Goal: Task Accomplishment & Management: Use online tool/utility

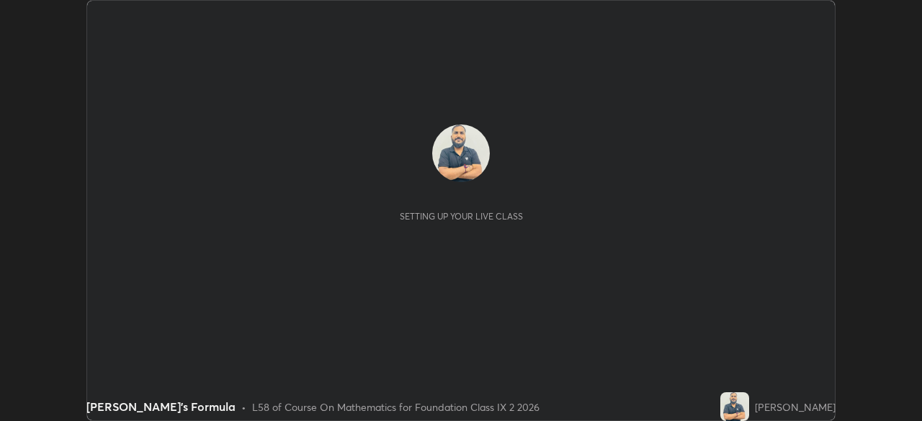
scroll to position [421, 921]
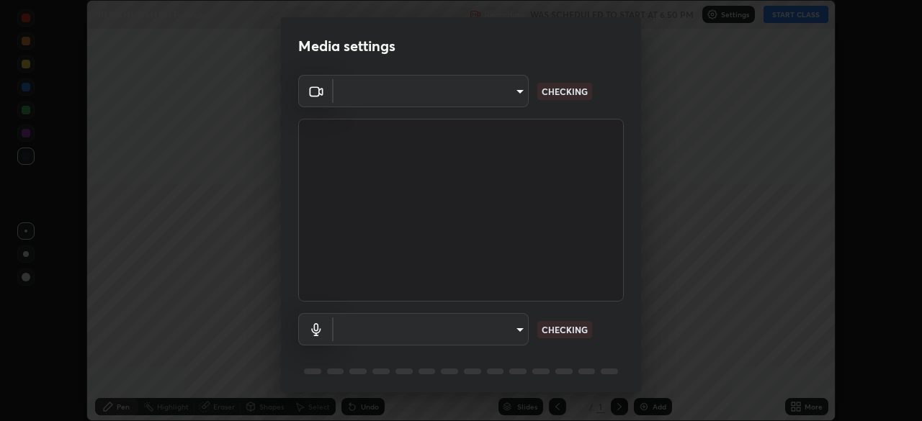
click at [810, 20] on div "Media settings ​ CHECKING ​ CHECKING 1 / 5 Next" at bounding box center [461, 210] width 922 height 421
type input "9233a0e0a263b929919b735b0f084d3bf96293af2dbdf5f4a7f48b79dee29d39"
type input "communications"
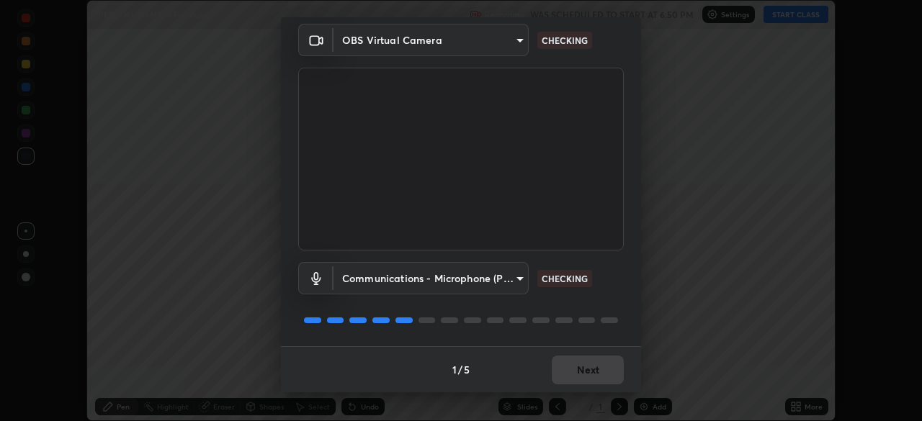
click at [586, 368] on div "1 / 5 Next" at bounding box center [461, 370] width 360 height 46
click at [571, 402] on div "Media settings OBS Virtual Camera 9233a0e0a263b929919b735b0f084d3bf96293af2dbdf…" at bounding box center [461, 210] width 922 height 421
click at [573, 349] on div "1 / 5 Next" at bounding box center [461, 370] width 360 height 46
click at [572, 360] on div "1 / 5 Next" at bounding box center [461, 370] width 360 height 46
click at [540, 397] on div "Media settings OBS Virtual Camera 9233a0e0a263b929919b735b0f084d3bf96293af2dbdf…" at bounding box center [461, 210] width 922 height 421
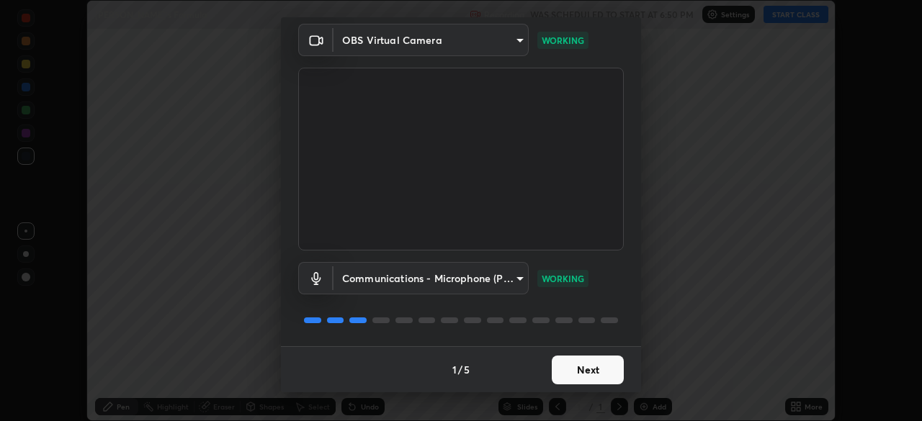
click at [509, 283] on body "Erase all Heron’s Formula Recording WAS SCHEDULED TO START AT 6:50 PM Settings …" at bounding box center [461, 210] width 922 height 421
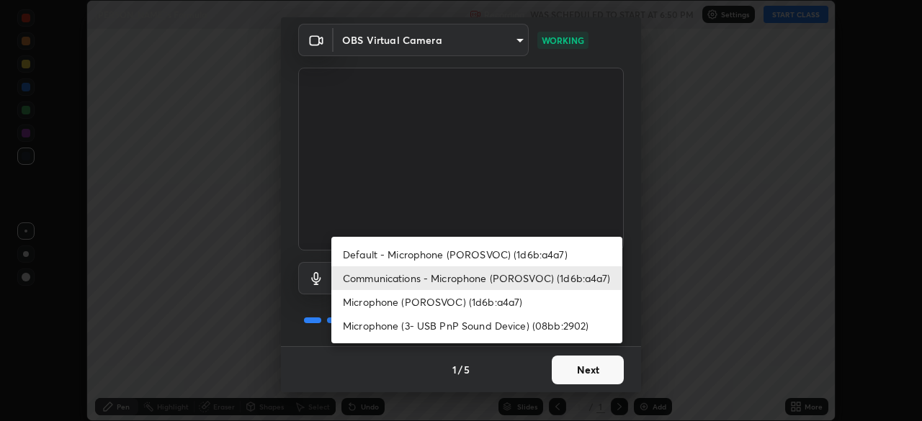
click at [509, 280] on li "Communications - Microphone (POROSVOC) (1d6b:a4a7)" at bounding box center [476, 279] width 291 height 24
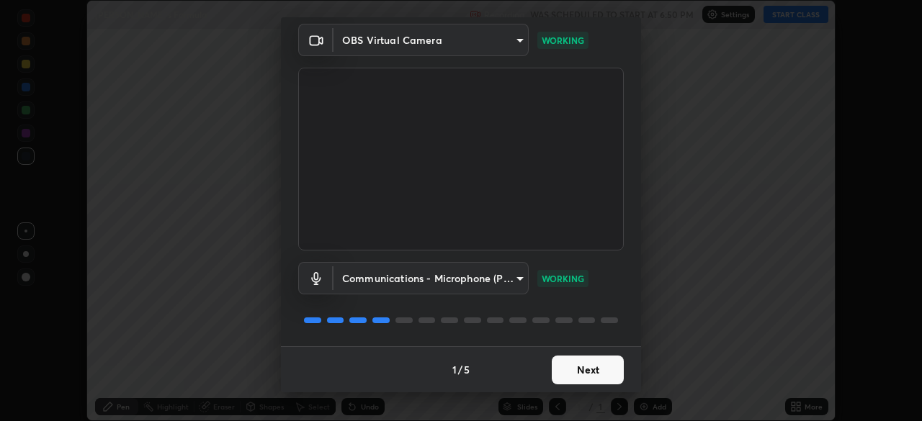
click at [578, 366] on button "Next" at bounding box center [588, 370] width 72 height 29
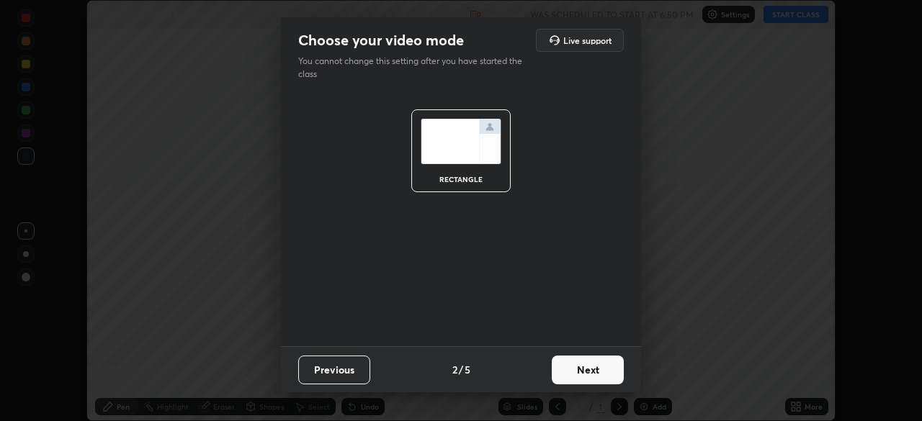
scroll to position [0, 0]
click at [583, 367] on button "Next" at bounding box center [588, 370] width 72 height 29
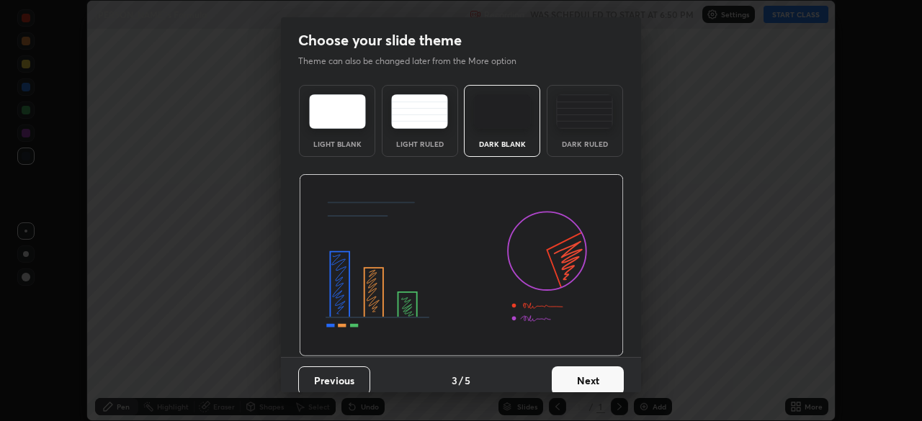
click at [576, 377] on button "Next" at bounding box center [588, 381] width 72 height 29
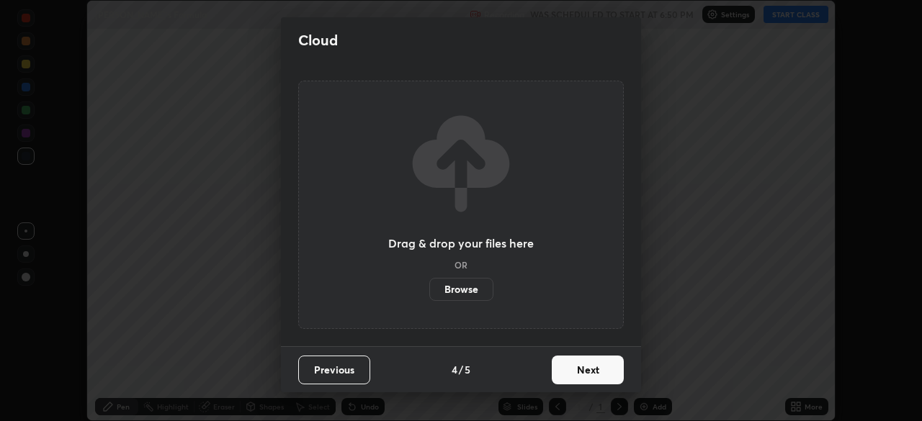
click at [573, 380] on button "Next" at bounding box center [588, 370] width 72 height 29
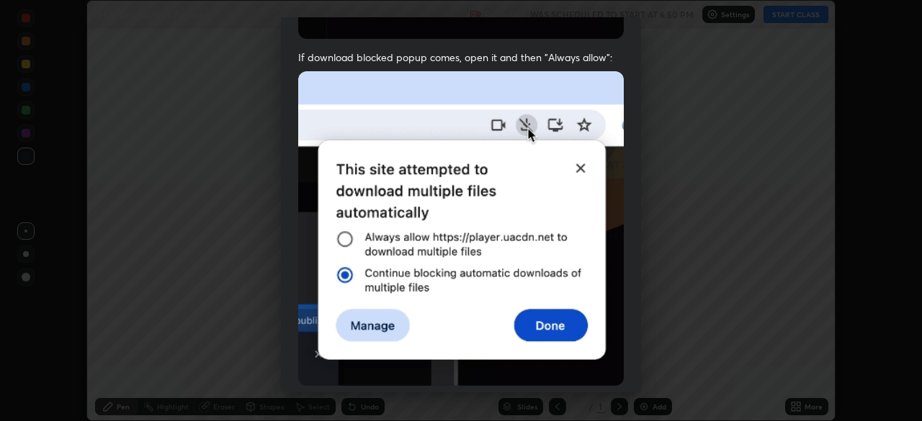
scroll to position [345, 0]
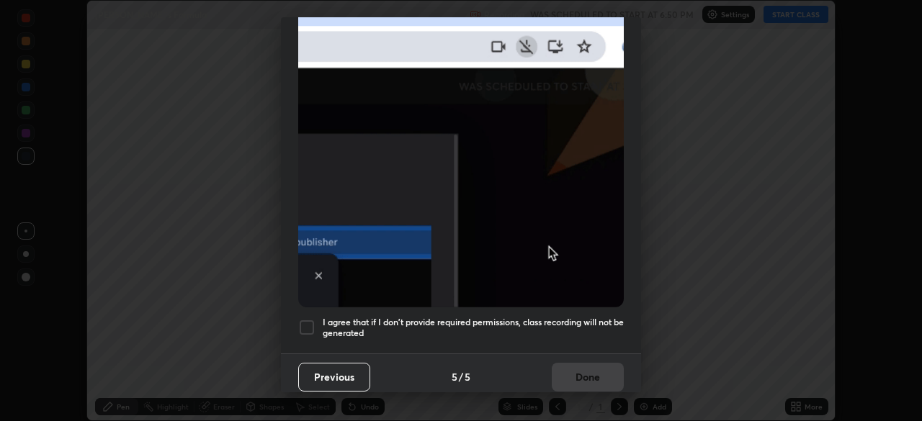
click at [303, 328] on div at bounding box center [306, 327] width 17 height 17
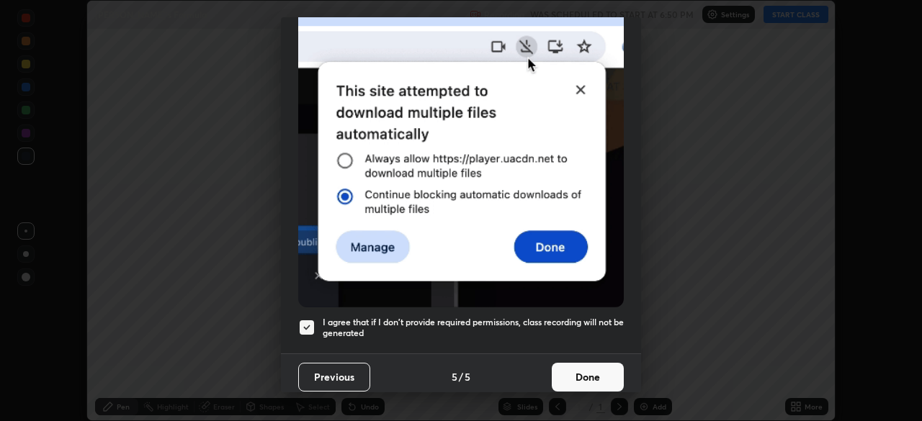
click at [581, 367] on button "Done" at bounding box center [588, 377] width 72 height 29
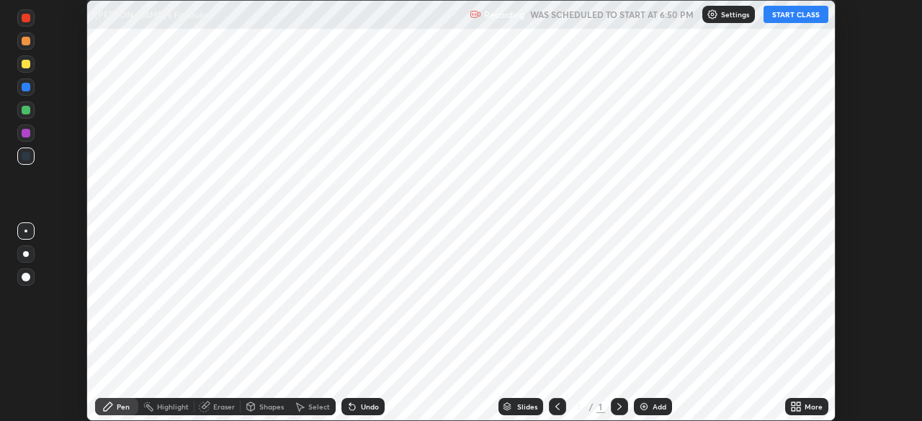
click at [802, 15] on button "START CLASS" at bounding box center [796, 14] width 65 height 17
click at [800, 406] on icon at bounding box center [799, 405] width 4 height 4
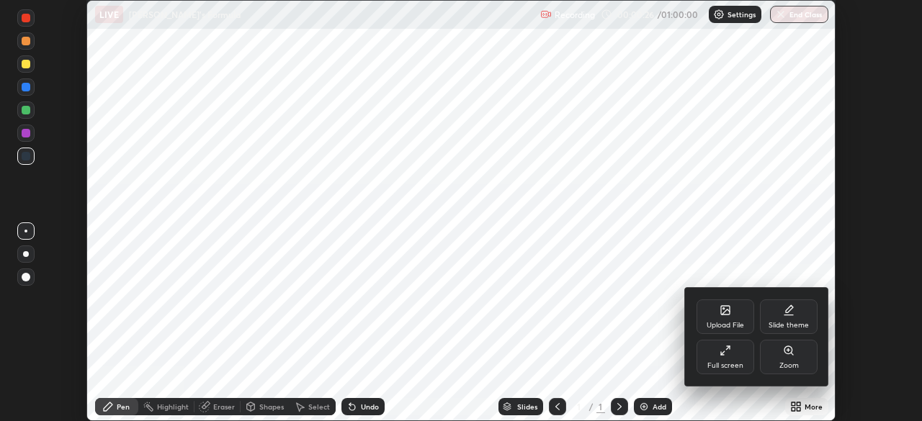
click at [510, 306] on div at bounding box center [461, 210] width 922 height 421
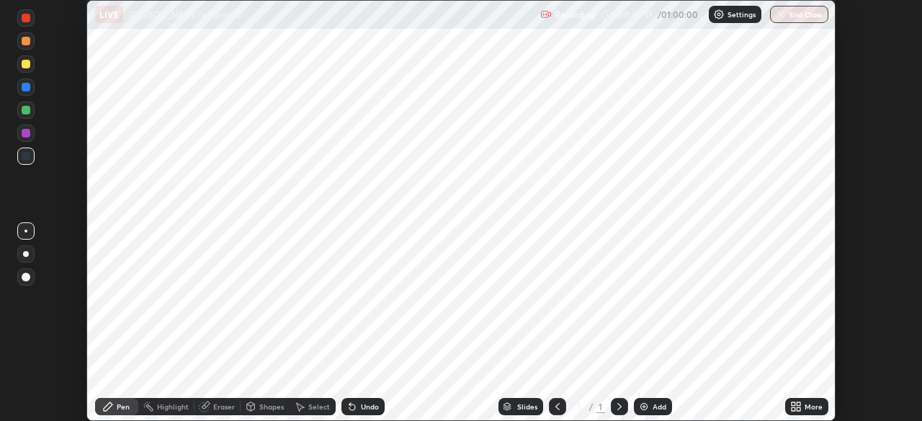
click at [797, 403] on icon at bounding box center [799, 405] width 4 height 4
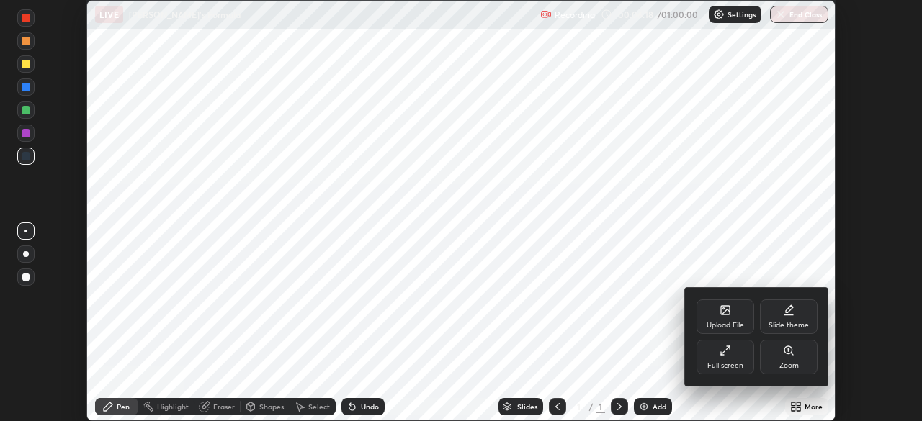
click at [725, 364] on div "Full screen" at bounding box center [725, 365] width 36 height 7
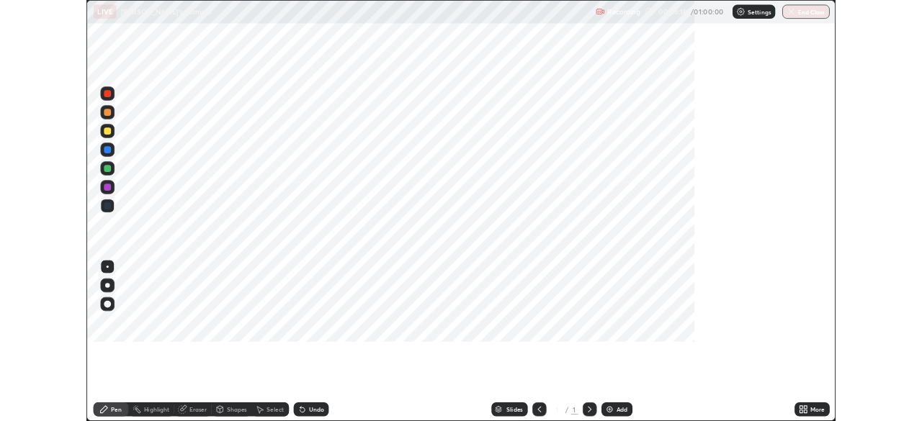
scroll to position [519, 922]
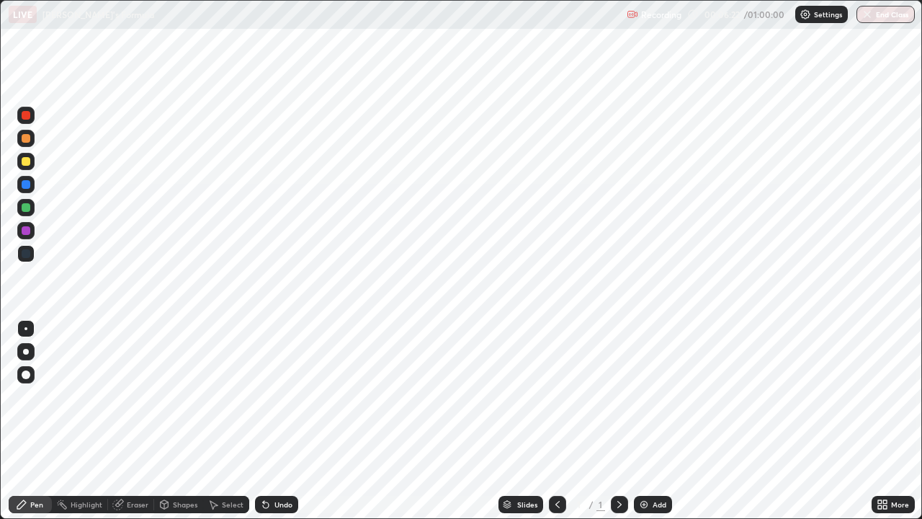
click at [648, 421] on div "Add" at bounding box center [653, 504] width 38 height 17
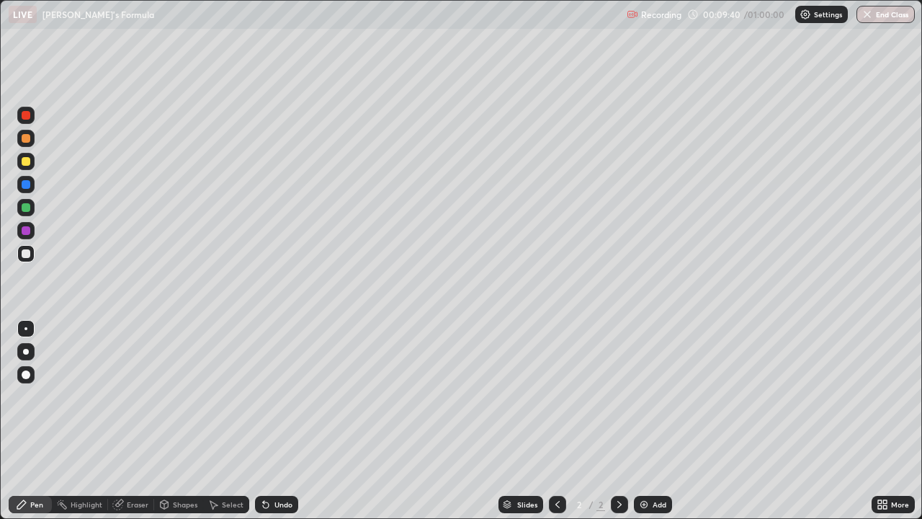
click at [23, 375] on div at bounding box center [26, 374] width 9 height 9
click at [25, 205] on div at bounding box center [26, 207] width 9 height 9
click at [225, 421] on div "Select" at bounding box center [233, 504] width 22 height 7
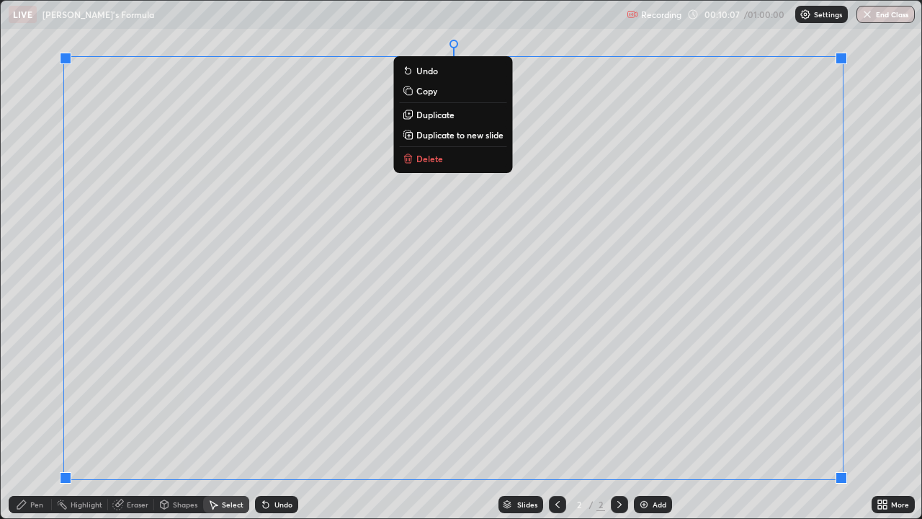
click at [436, 134] on p "Duplicate to new slide" at bounding box center [459, 135] width 87 height 12
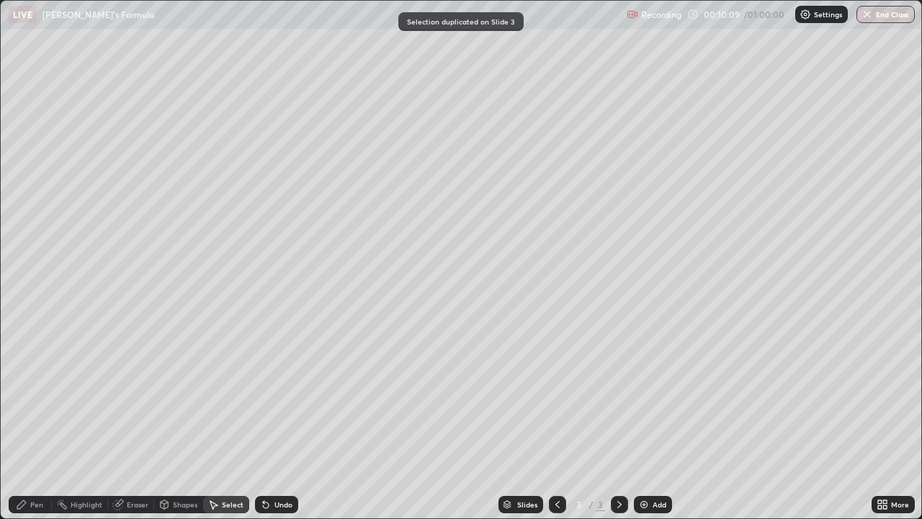
click at [549, 421] on div at bounding box center [557, 504] width 17 height 17
click at [277, 421] on div "Undo" at bounding box center [283, 504] width 18 height 7
click at [274, 421] on div "Undo" at bounding box center [283, 504] width 18 height 7
click at [272, 421] on div "Undo" at bounding box center [276, 504] width 43 height 17
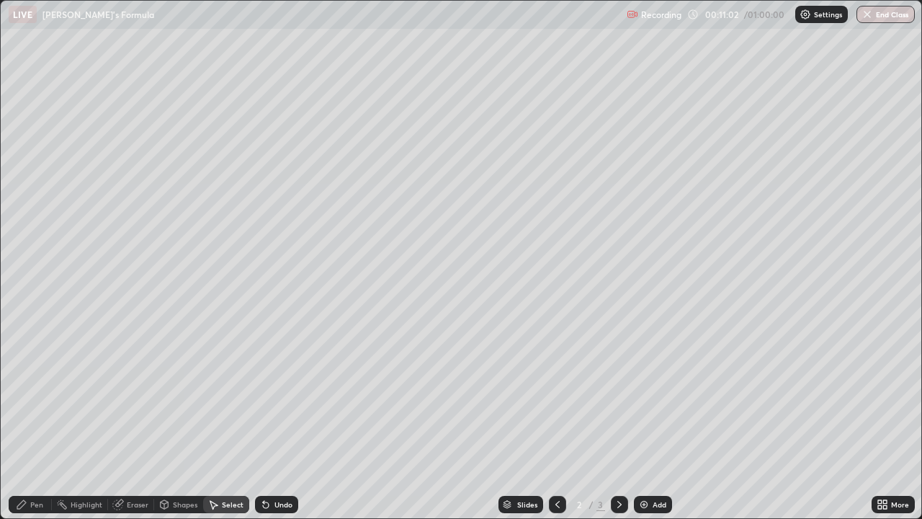
click at [270, 421] on div "Undo" at bounding box center [276, 504] width 43 height 17
click at [269, 421] on div "Undo" at bounding box center [276, 504] width 43 height 17
click at [264, 421] on icon at bounding box center [266, 505] width 6 height 6
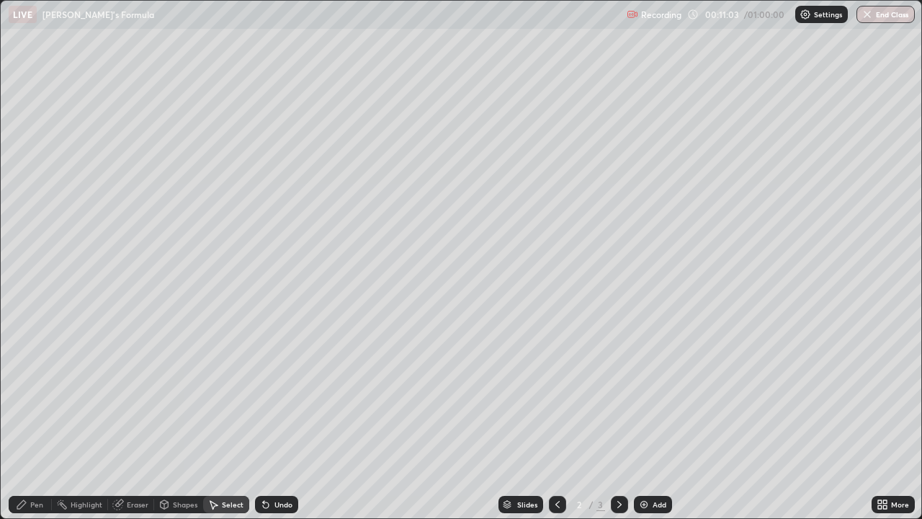
click at [264, 421] on icon at bounding box center [266, 505] width 6 height 6
click at [263, 421] on icon at bounding box center [266, 505] width 6 height 6
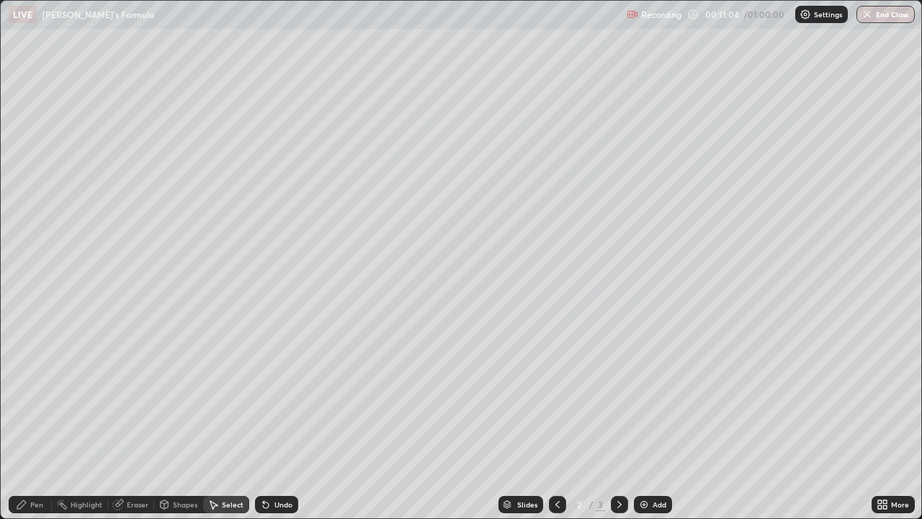
click at [263, 421] on icon at bounding box center [266, 505] width 6 height 6
click at [264, 421] on icon at bounding box center [266, 505] width 6 height 6
click at [266, 421] on icon at bounding box center [266, 505] width 6 height 6
click at [259, 421] on div "Undo" at bounding box center [276, 504] width 43 height 17
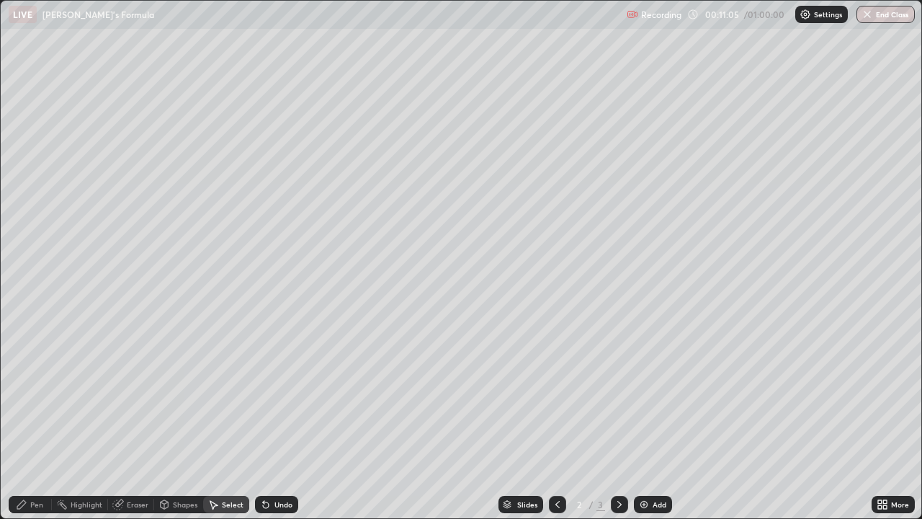
click at [272, 421] on div "Undo" at bounding box center [276, 504] width 43 height 17
click at [274, 421] on div "Undo" at bounding box center [283, 504] width 18 height 7
click at [277, 421] on div "Undo" at bounding box center [283, 504] width 18 height 7
click at [282, 421] on div "Undo" at bounding box center [283, 504] width 18 height 7
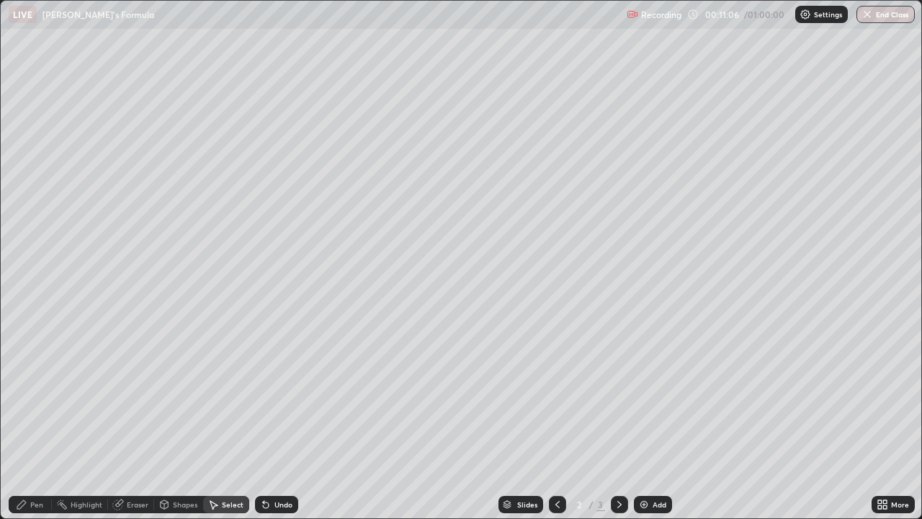
click at [275, 421] on div "Undo" at bounding box center [283, 504] width 18 height 7
click at [284, 421] on div "Undo" at bounding box center [276, 504] width 43 height 17
click at [282, 421] on div "Undo" at bounding box center [276, 504] width 43 height 17
click at [277, 421] on div "Undo" at bounding box center [283, 504] width 18 height 7
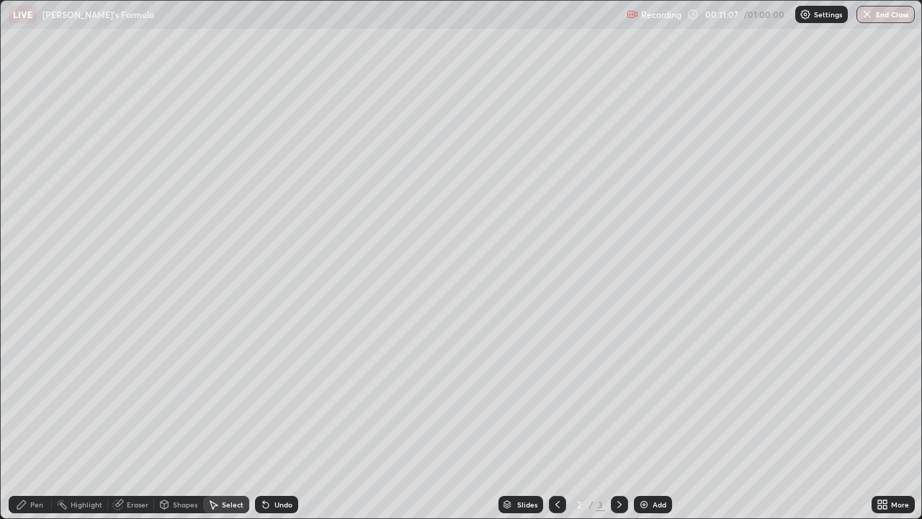
click at [278, 421] on div "Undo" at bounding box center [283, 504] width 18 height 7
click at [282, 421] on div "Undo" at bounding box center [276, 504] width 43 height 17
click at [24, 421] on div "Pen" at bounding box center [30, 504] width 43 height 17
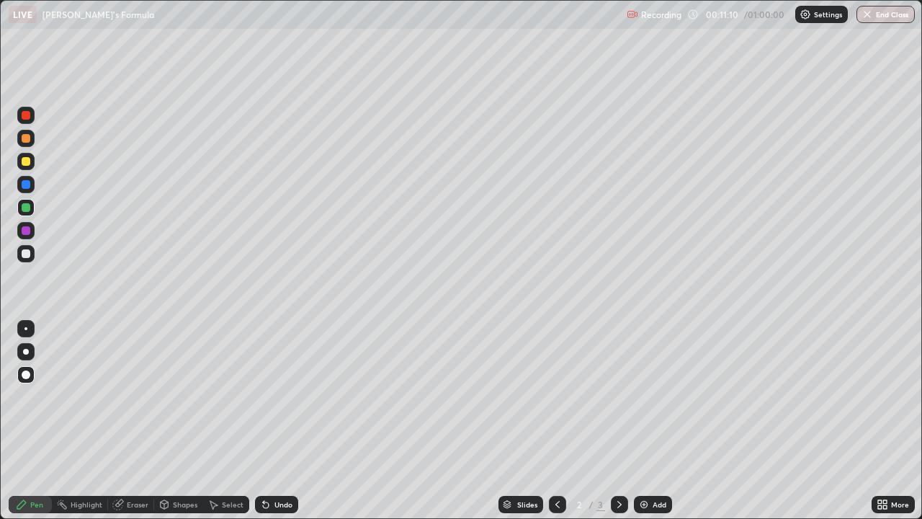
click at [27, 158] on div at bounding box center [26, 161] width 9 height 9
click at [23, 367] on div at bounding box center [25, 374] width 17 height 17
click at [29, 161] on div at bounding box center [26, 161] width 9 height 9
click at [32, 231] on div at bounding box center [25, 230] width 17 height 17
click at [34, 228] on div at bounding box center [25, 230] width 17 height 17
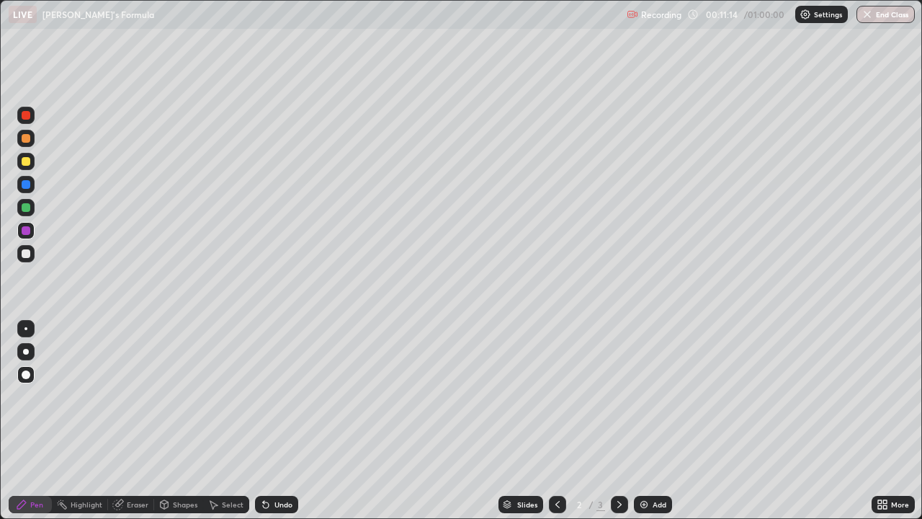
click at [27, 231] on div at bounding box center [26, 230] width 9 height 9
click at [26, 187] on div at bounding box center [26, 184] width 9 height 9
click at [33, 226] on div at bounding box center [25, 230] width 17 height 17
click at [27, 231] on div at bounding box center [26, 230] width 9 height 9
click at [20, 179] on div at bounding box center [25, 184] width 17 height 17
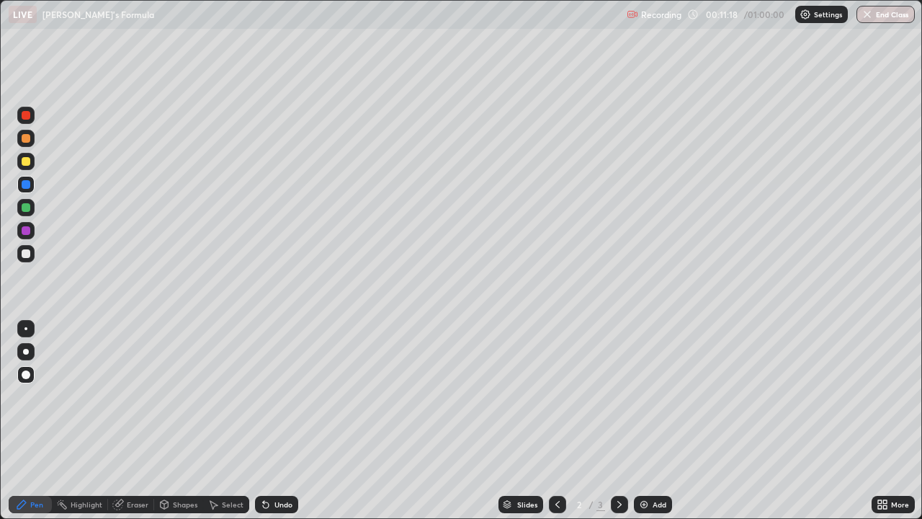
click at [263, 421] on icon at bounding box center [263, 501] width 1 height 1
click at [277, 421] on div "Undo" at bounding box center [276, 504] width 43 height 17
click at [277, 421] on div "Undo" at bounding box center [283, 504] width 18 height 7
click at [69, 421] on div "Highlight" at bounding box center [80, 504] width 56 height 17
click at [278, 421] on div "Undo" at bounding box center [276, 504] width 43 height 17
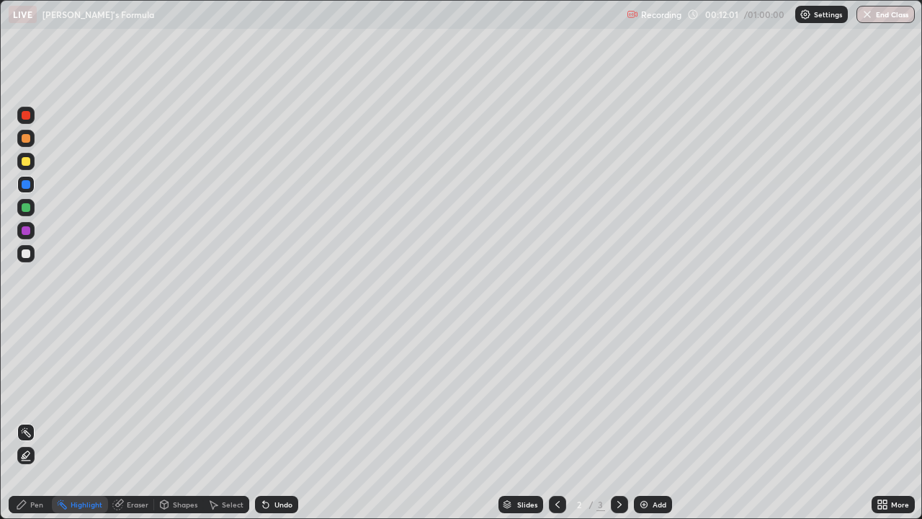
click at [37, 421] on div "Pen" at bounding box center [36, 504] width 13 height 7
click at [272, 421] on div "Undo" at bounding box center [276, 504] width 43 height 17
click at [274, 421] on div "Undo" at bounding box center [283, 504] width 18 height 7
click at [267, 421] on icon at bounding box center [266, 505] width 12 height 12
click at [266, 421] on icon at bounding box center [266, 505] width 6 height 6
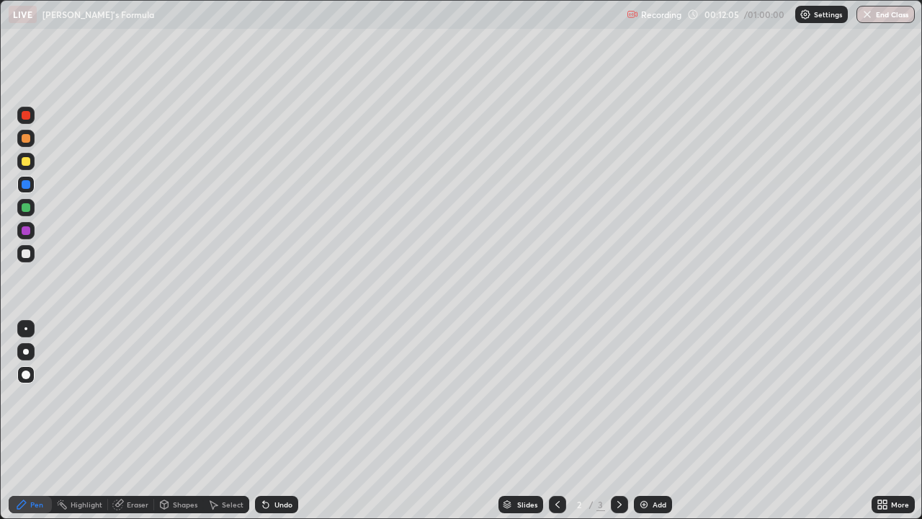
click at [276, 421] on div "Undo" at bounding box center [283, 504] width 18 height 7
click at [282, 421] on div "Undo" at bounding box center [276, 504] width 43 height 17
click at [277, 421] on div "Undo" at bounding box center [283, 504] width 18 height 7
click at [176, 421] on div "Shapes" at bounding box center [185, 504] width 24 height 7
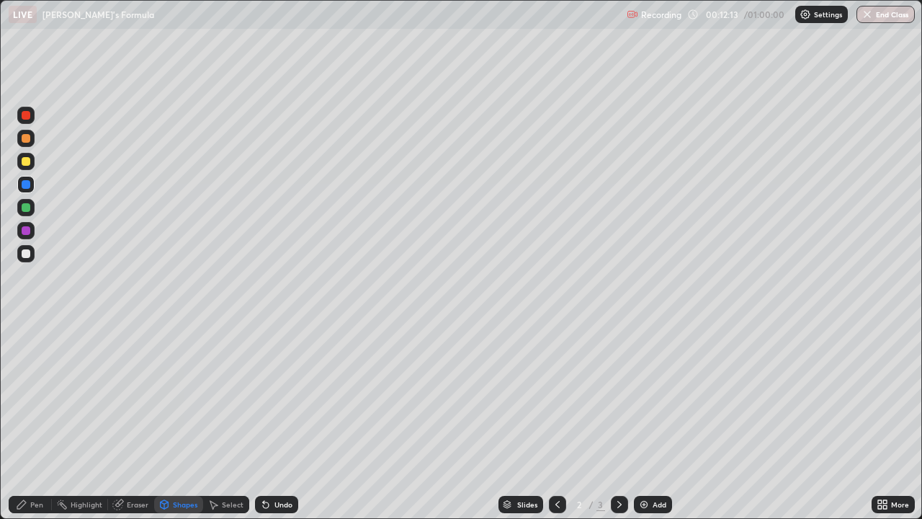
click at [213, 421] on div "Select" at bounding box center [226, 504] width 46 height 17
click at [188, 421] on div "Shapes" at bounding box center [185, 504] width 24 height 7
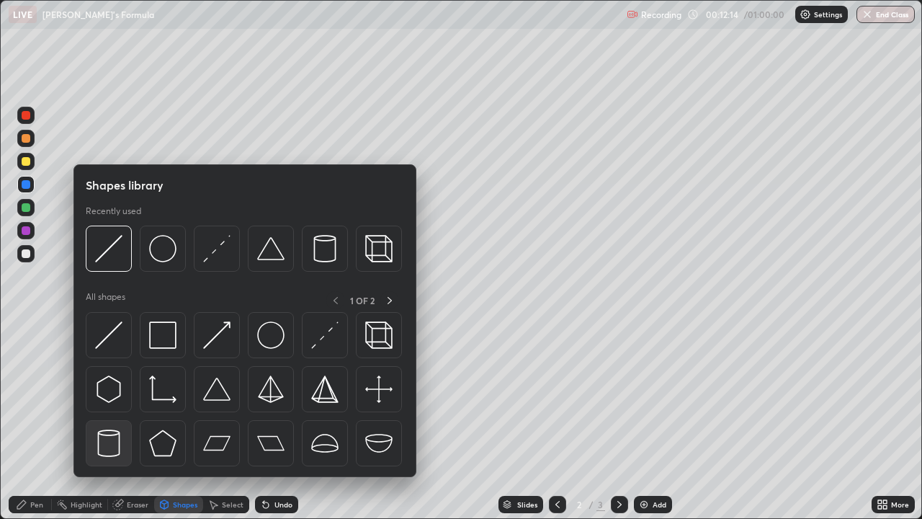
click at [107, 421] on img at bounding box center [108, 442] width 27 height 27
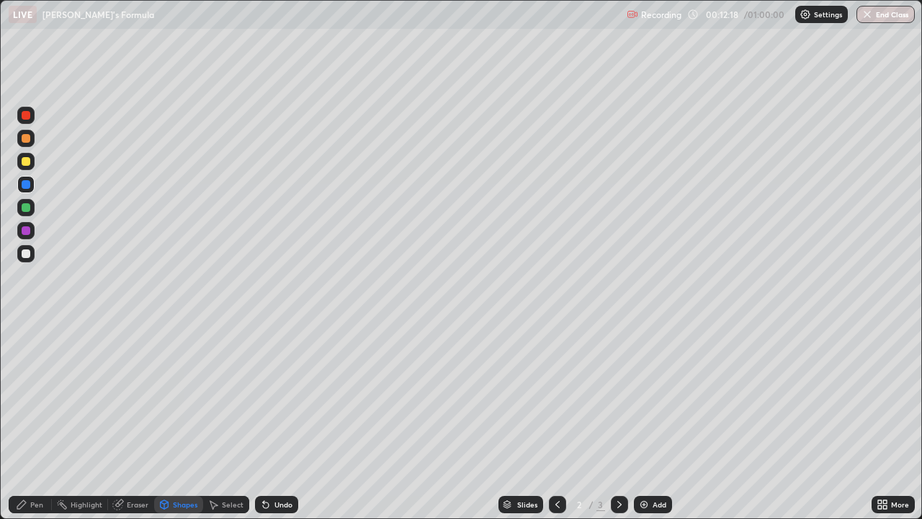
click at [284, 421] on div "Undo" at bounding box center [276, 504] width 43 height 17
click at [277, 421] on div "Undo" at bounding box center [283, 504] width 18 height 7
click at [280, 421] on div "Undo" at bounding box center [283, 504] width 18 height 7
click at [193, 421] on div "Shapes" at bounding box center [185, 504] width 24 height 7
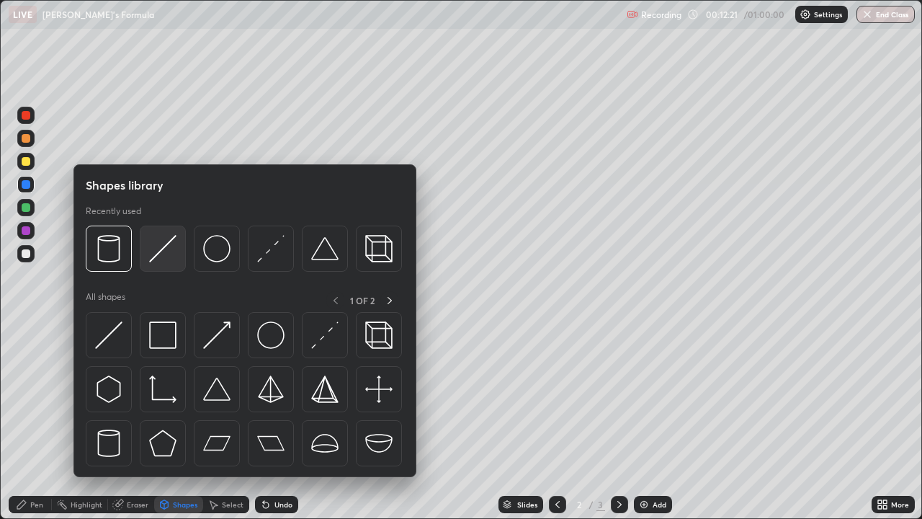
click at [161, 261] on img at bounding box center [162, 248] width 27 height 27
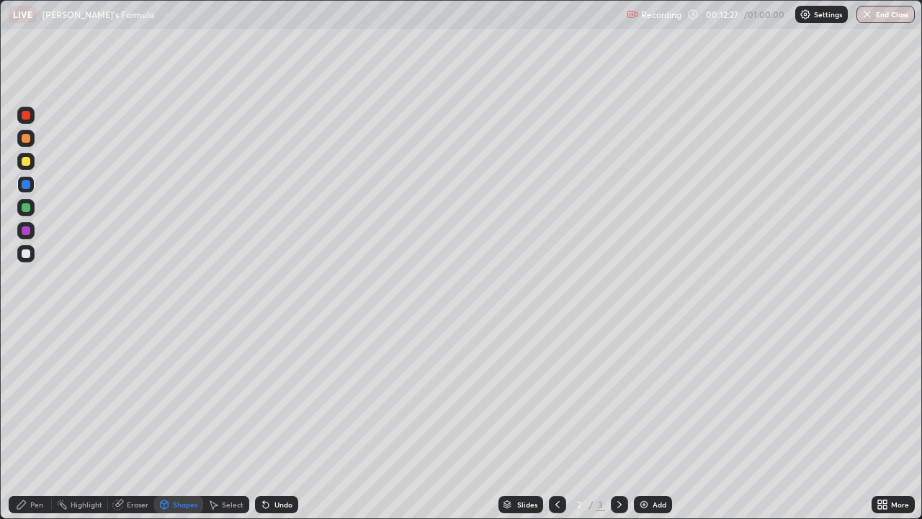
click at [29, 421] on div "Pen" at bounding box center [30, 504] width 43 height 17
click at [32, 233] on div at bounding box center [25, 230] width 17 height 17
click at [274, 421] on div "Undo" at bounding box center [283, 504] width 18 height 7
click at [30, 178] on div at bounding box center [25, 184] width 17 height 17
click at [275, 421] on div "Undo" at bounding box center [283, 504] width 18 height 7
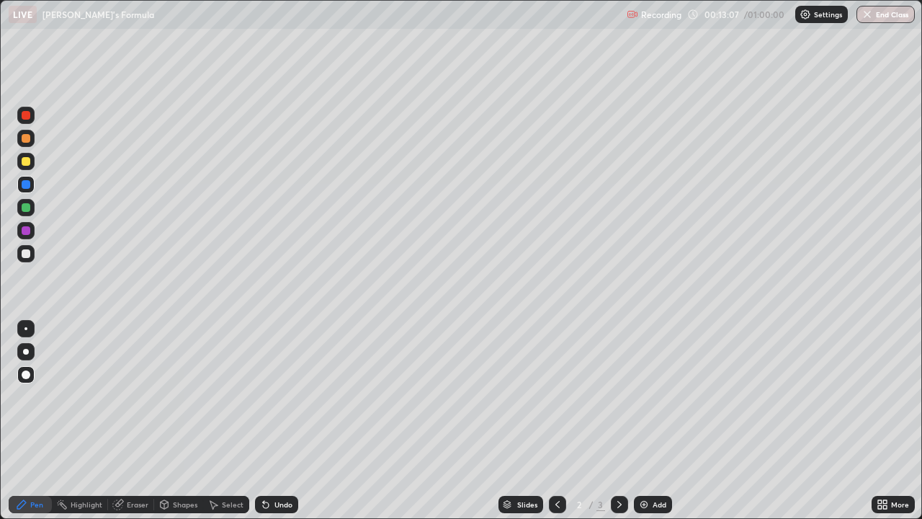
click at [274, 421] on div "Undo" at bounding box center [276, 504] width 43 height 17
click at [273, 421] on div "Undo" at bounding box center [276, 504] width 43 height 17
click at [263, 421] on icon at bounding box center [263, 501] width 1 height 1
click at [274, 421] on div "Undo" at bounding box center [283, 504] width 18 height 7
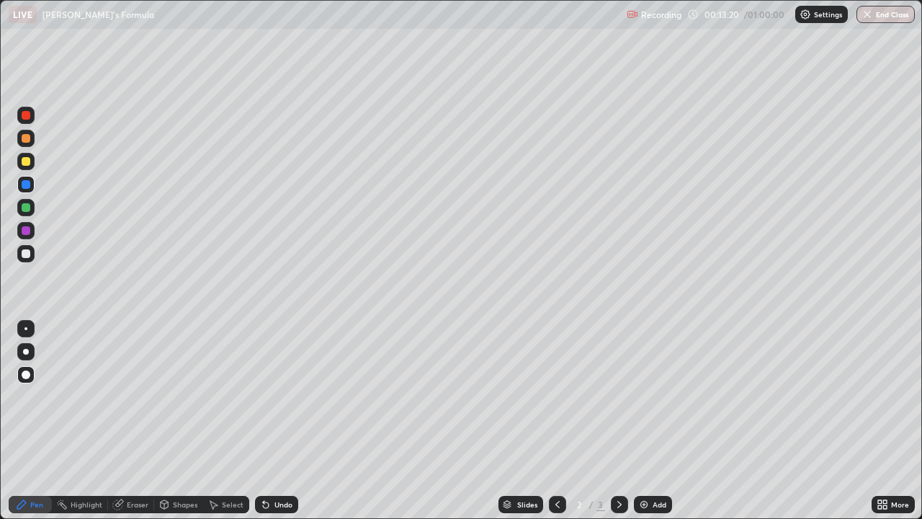
click at [285, 421] on div "Undo" at bounding box center [283, 504] width 18 height 7
click at [275, 421] on div "Undo" at bounding box center [283, 504] width 18 height 7
click at [131, 421] on div "Eraser" at bounding box center [138, 504] width 22 height 7
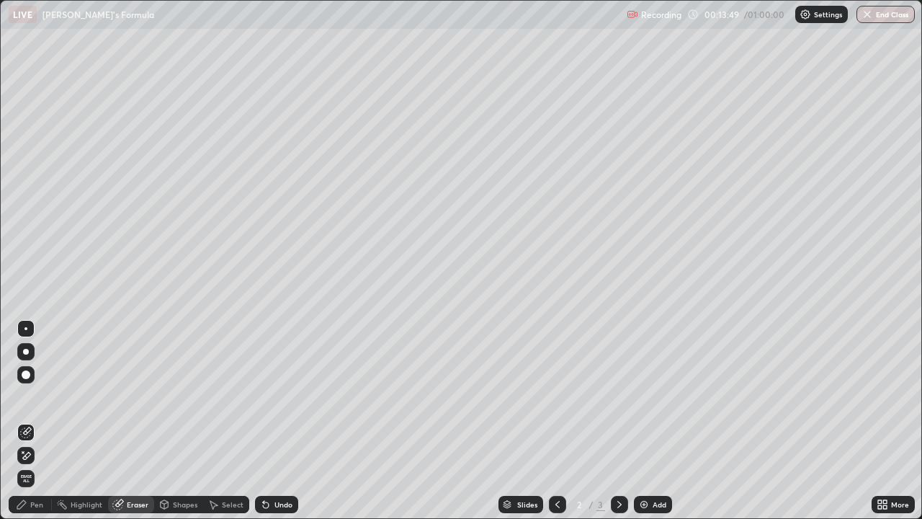
click at [41, 421] on div "Pen" at bounding box center [36, 504] width 13 height 7
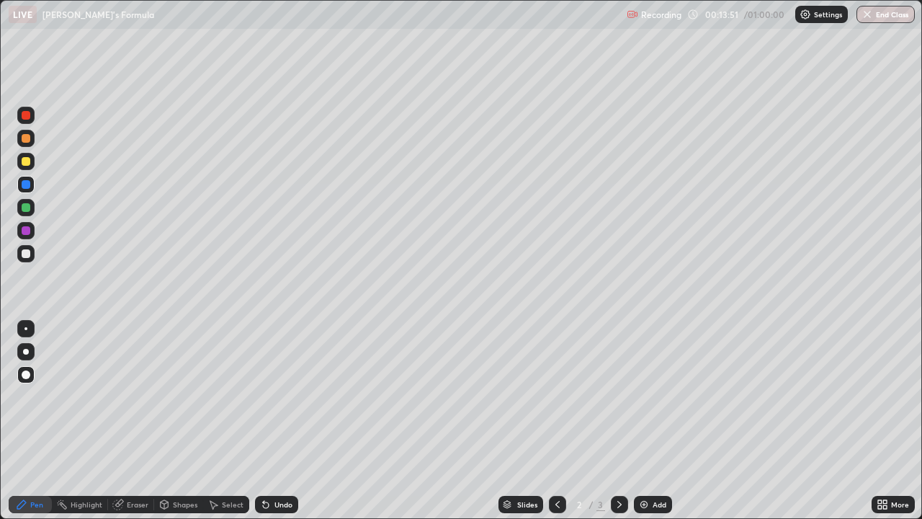
click at [27, 161] on div at bounding box center [26, 161] width 9 height 9
click at [71, 421] on div "Highlight" at bounding box center [87, 504] width 32 height 7
click at [271, 421] on div "Undo" at bounding box center [276, 504] width 43 height 17
click at [269, 421] on div "Undo" at bounding box center [276, 504] width 43 height 17
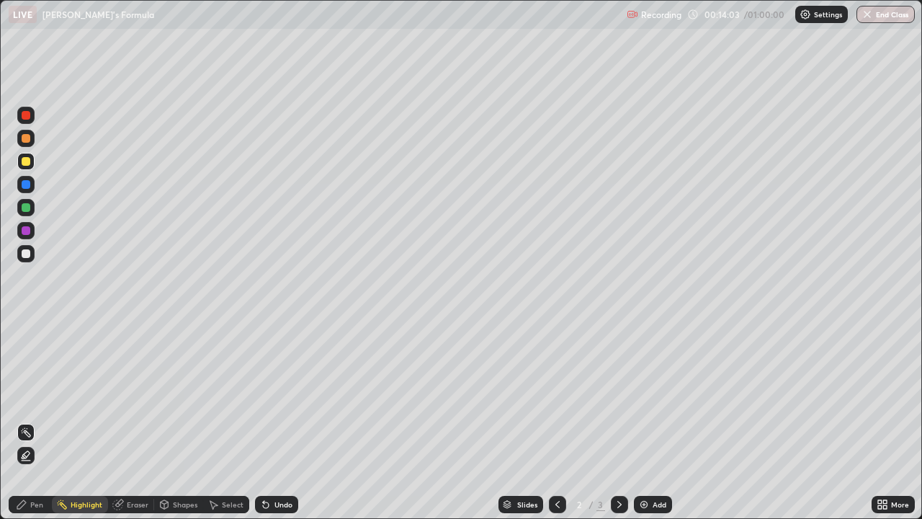
click at [263, 421] on icon at bounding box center [263, 501] width 1 height 1
click at [265, 421] on icon at bounding box center [266, 505] width 6 height 6
click at [266, 421] on icon at bounding box center [266, 505] width 6 height 6
click at [266, 421] on icon at bounding box center [266, 505] width 12 height 12
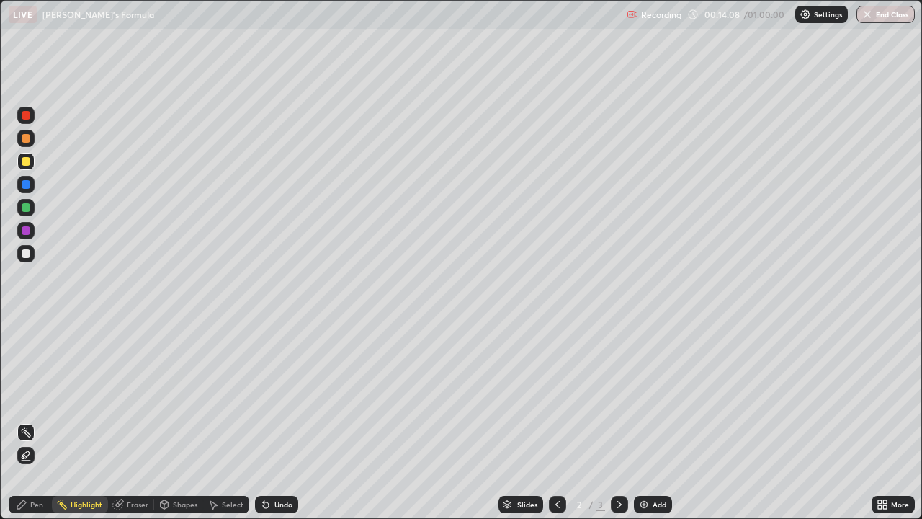
click at [40, 421] on div "Pen" at bounding box center [36, 504] width 13 height 7
click at [26, 351] on div at bounding box center [26, 352] width 6 height 6
click at [271, 421] on div "Undo" at bounding box center [276, 504] width 43 height 17
click at [272, 421] on div "Undo" at bounding box center [276, 504] width 43 height 17
click at [263, 421] on icon at bounding box center [263, 501] width 1 height 1
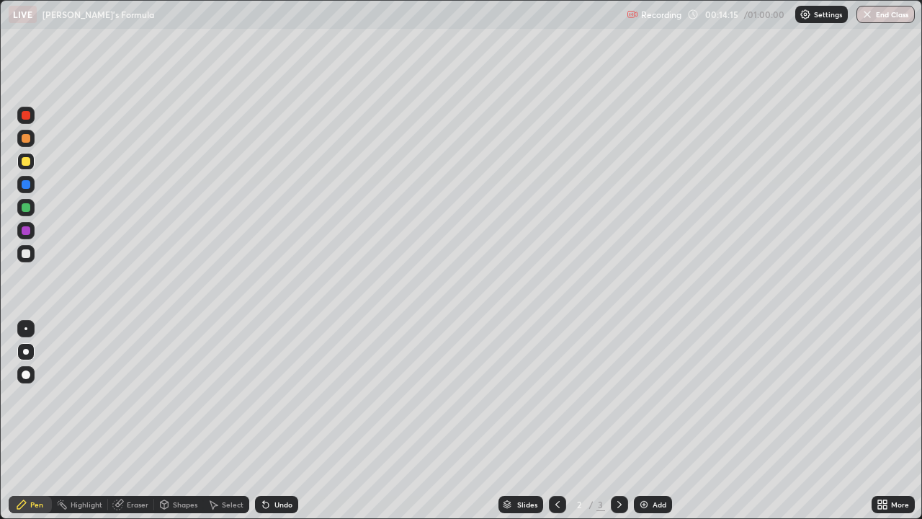
click at [263, 421] on icon at bounding box center [263, 501] width 1 height 1
click at [263, 421] on icon at bounding box center [266, 505] width 6 height 6
click at [265, 421] on icon at bounding box center [266, 505] width 6 height 6
click at [264, 421] on icon at bounding box center [266, 505] width 6 height 6
click at [266, 421] on icon at bounding box center [266, 505] width 6 height 6
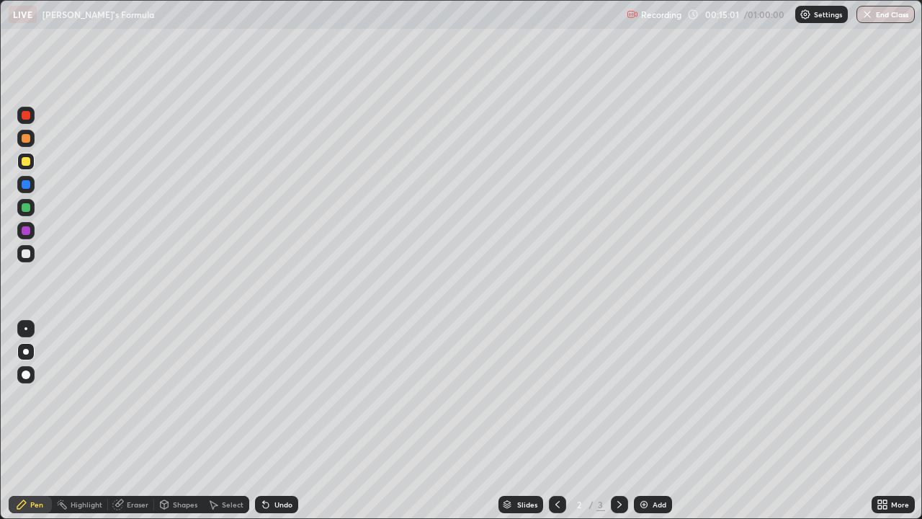
click at [269, 421] on icon at bounding box center [266, 505] width 12 height 12
click at [272, 421] on div "Undo" at bounding box center [276, 504] width 43 height 17
click at [270, 421] on div "Undo" at bounding box center [276, 504] width 43 height 17
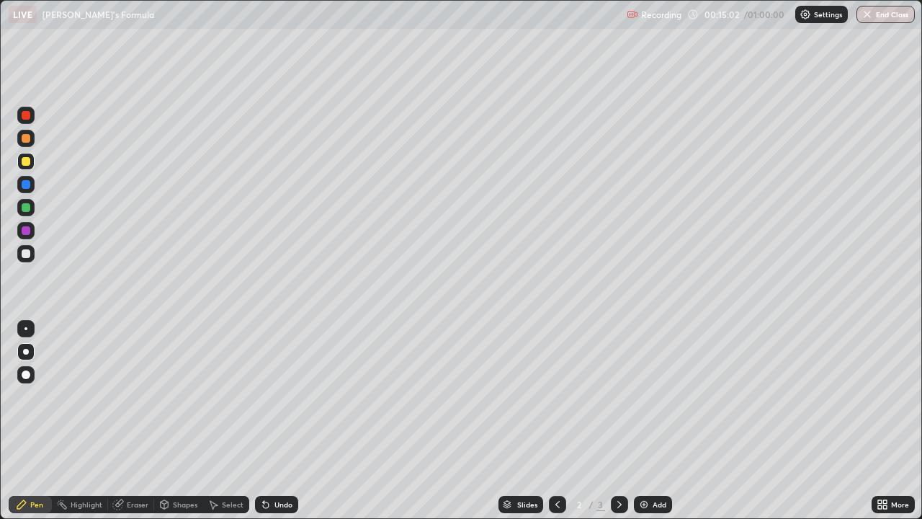
click at [270, 421] on div "Undo" at bounding box center [276, 504] width 43 height 17
click at [274, 421] on div "Undo" at bounding box center [283, 504] width 18 height 7
click at [275, 421] on div "Undo" at bounding box center [276, 504] width 43 height 17
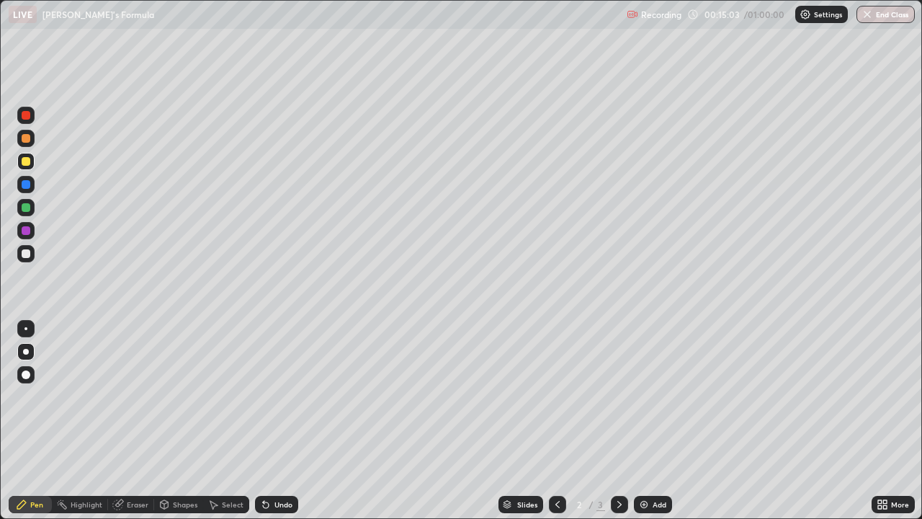
click at [277, 421] on div "Undo" at bounding box center [283, 504] width 18 height 7
click at [280, 421] on div "Undo" at bounding box center [283, 504] width 18 height 7
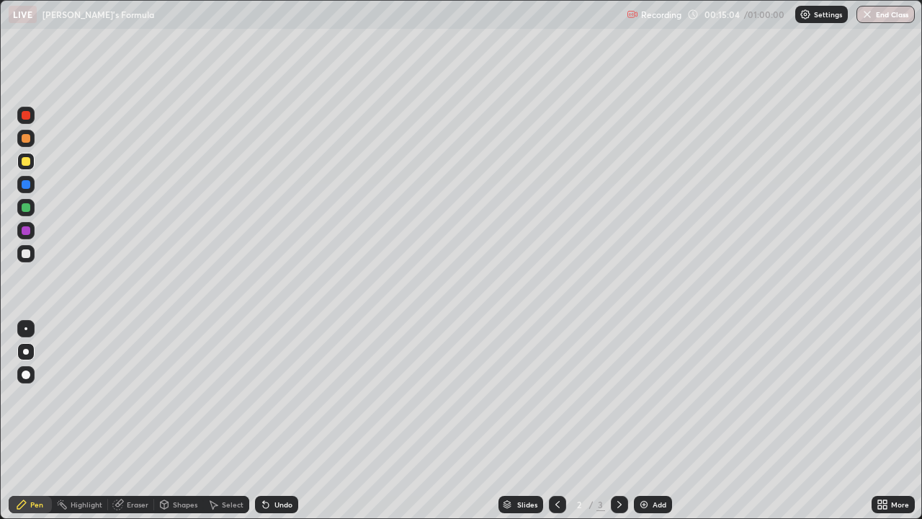
click at [280, 421] on div "Undo" at bounding box center [283, 504] width 18 height 7
click at [284, 421] on div "Undo" at bounding box center [276, 504] width 43 height 17
click at [286, 421] on div "Undo" at bounding box center [276, 504] width 43 height 17
click at [287, 421] on div "Undo" at bounding box center [276, 504] width 43 height 17
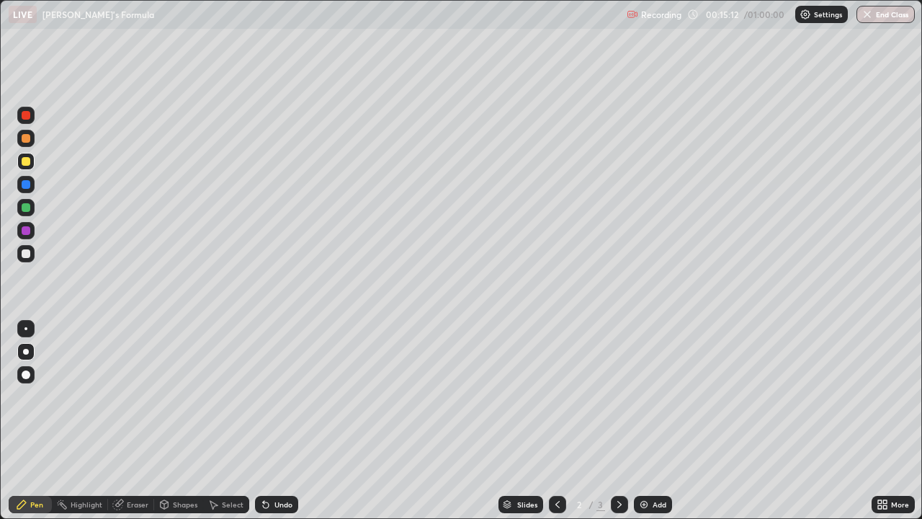
click at [84, 421] on div "Highlight" at bounding box center [87, 504] width 32 height 7
click at [26, 421] on icon at bounding box center [26, 456] width 12 height 12
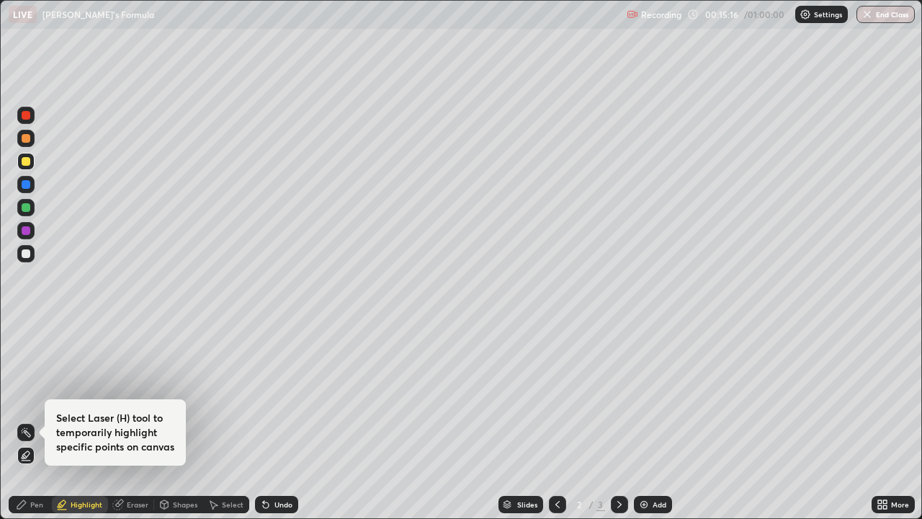
click at [269, 421] on div "Undo" at bounding box center [276, 504] width 43 height 17
click at [274, 421] on div "Undo" at bounding box center [283, 504] width 18 height 7
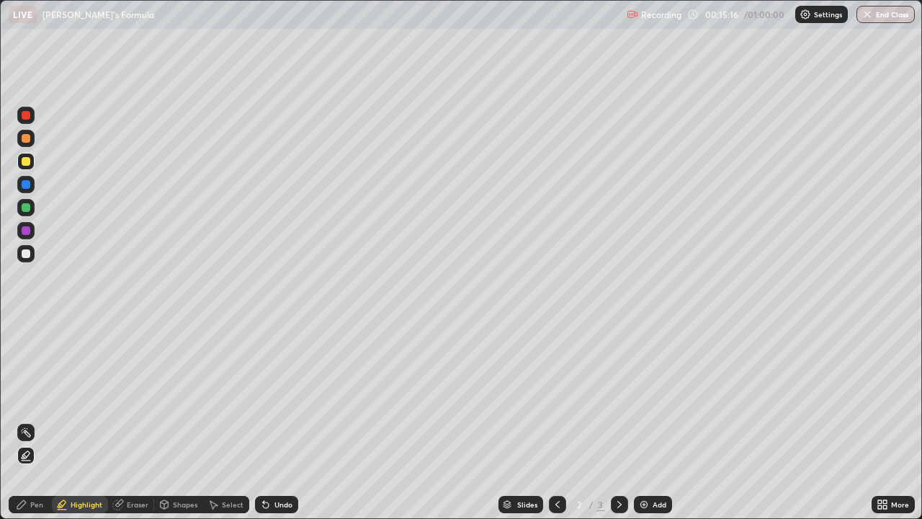
click at [274, 421] on div "Undo" at bounding box center [283, 504] width 18 height 7
click at [895, 421] on div "More" at bounding box center [900, 504] width 18 height 7
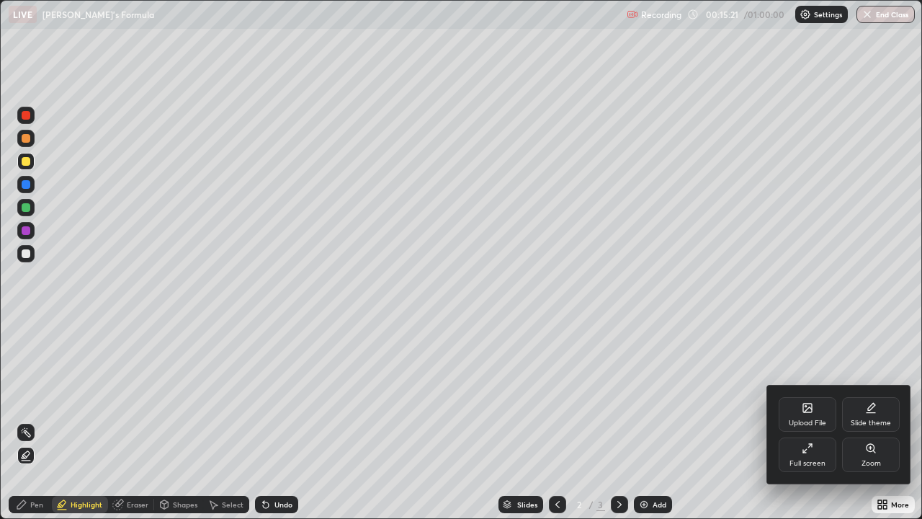
click at [28, 421] on div at bounding box center [461, 259] width 922 height 519
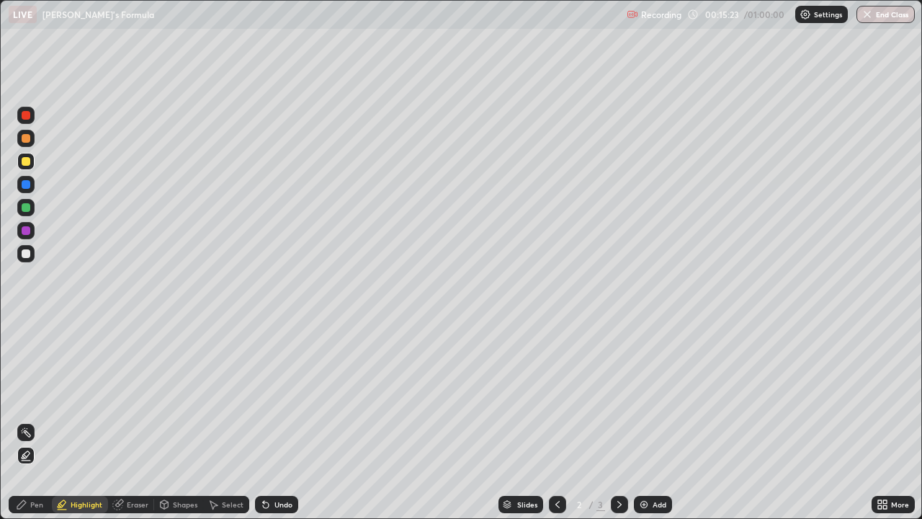
click at [885, 421] on icon at bounding box center [885, 507] width 4 height 4
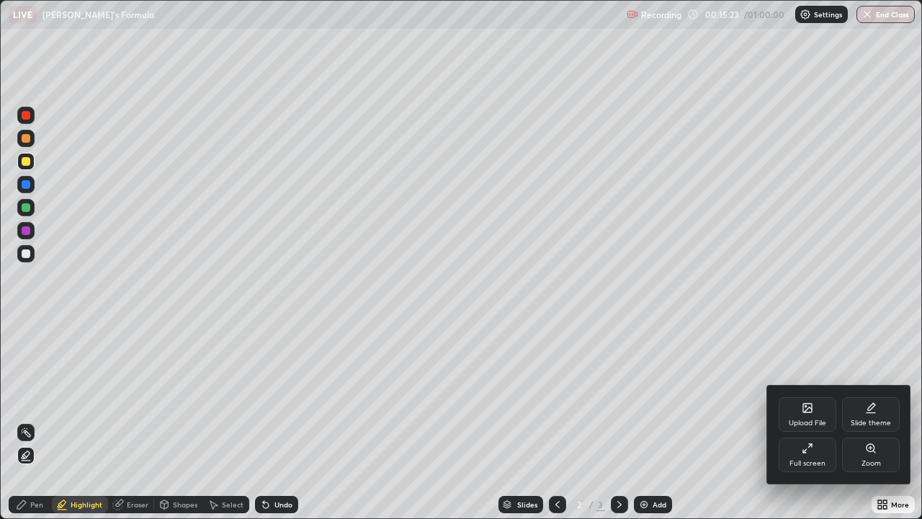
click at [280, 421] on div at bounding box center [461, 259] width 922 height 519
click at [280, 421] on div "Upload File Slide theme Full screen Zoom" at bounding box center [461, 259] width 922 height 519
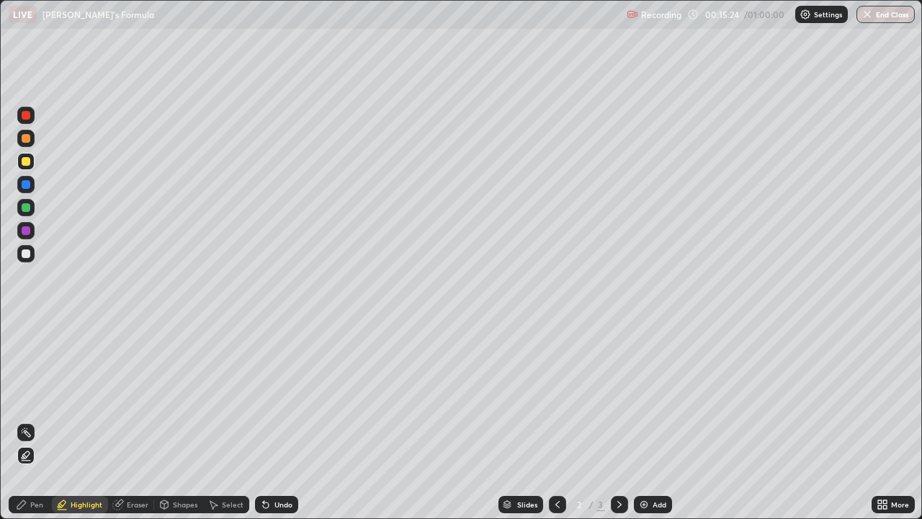
click at [280, 421] on div "Undo" at bounding box center [283, 504] width 18 height 7
click at [277, 421] on div "Undo" at bounding box center [283, 504] width 18 height 7
click at [893, 421] on div "More" at bounding box center [900, 504] width 18 height 7
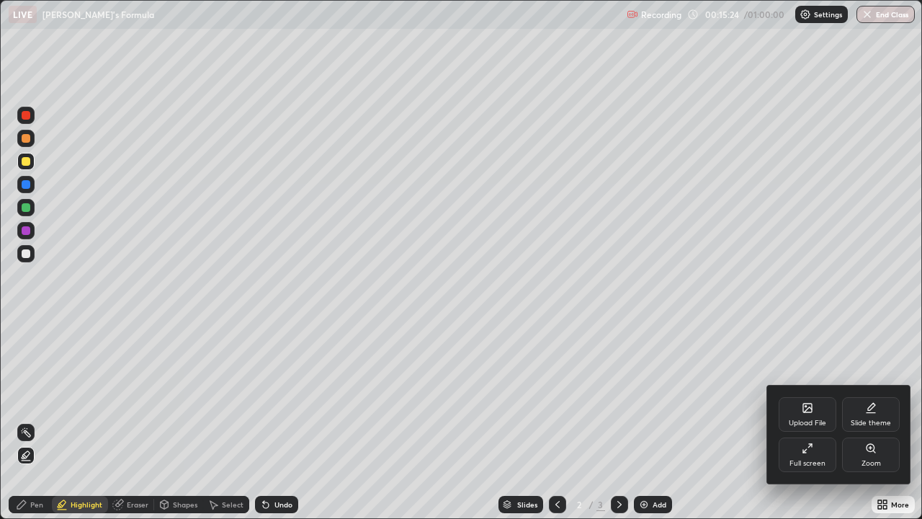
click at [27, 421] on div at bounding box center [461, 259] width 922 height 519
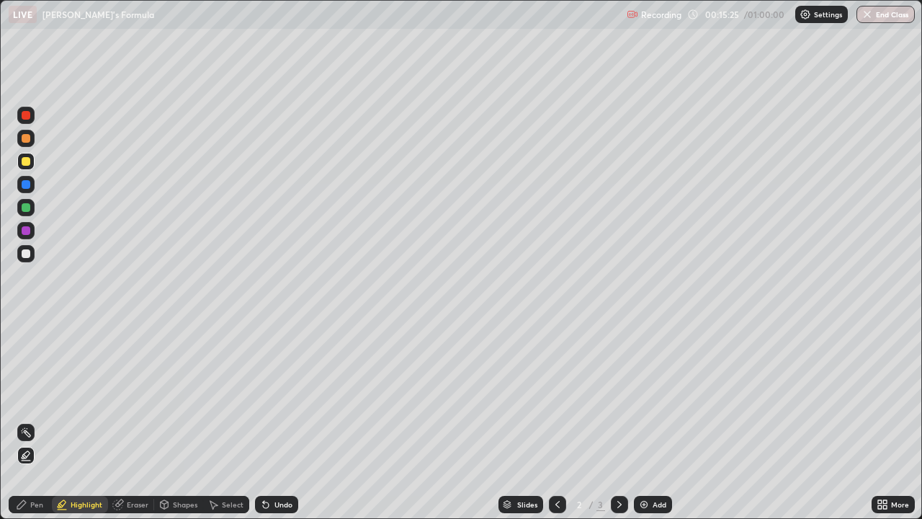
click at [885, 421] on icon at bounding box center [885, 502] width 4 height 4
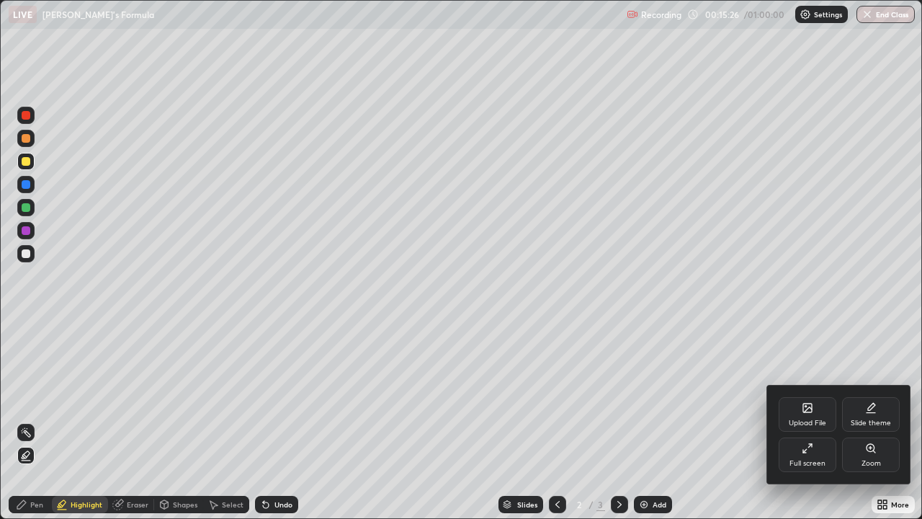
click at [40, 421] on div at bounding box center [461, 259] width 922 height 519
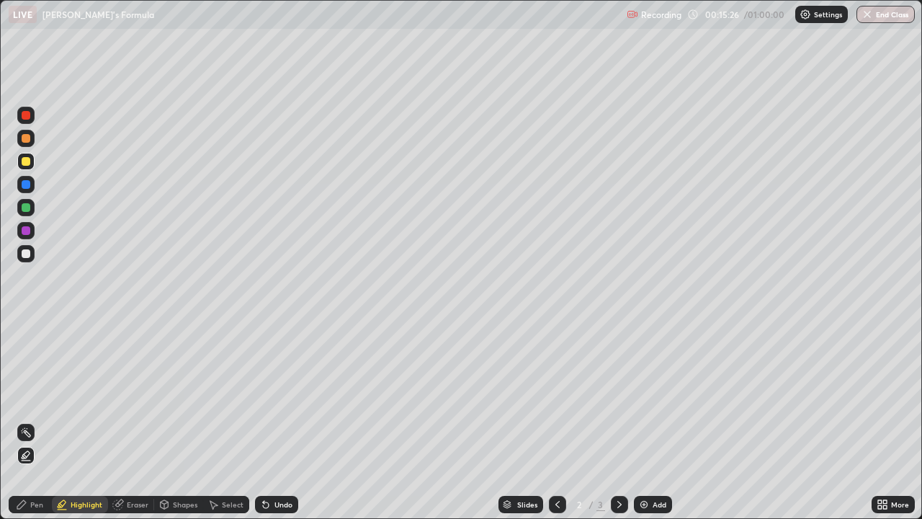
click at [32, 421] on div "Pen" at bounding box center [36, 504] width 13 height 7
click at [889, 421] on div "More" at bounding box center [893, 504] width 43 height 17
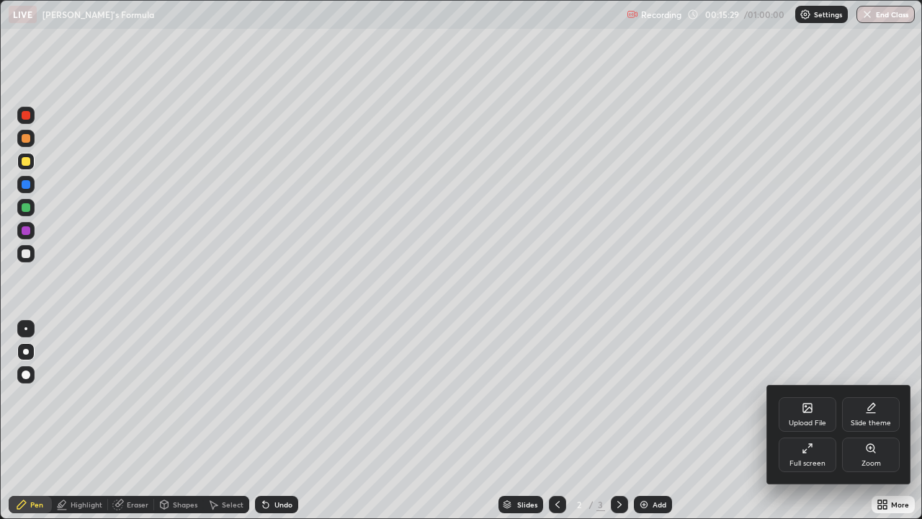
click at [25, 250] on div at bounding box center [461, 259] width 922 height 519
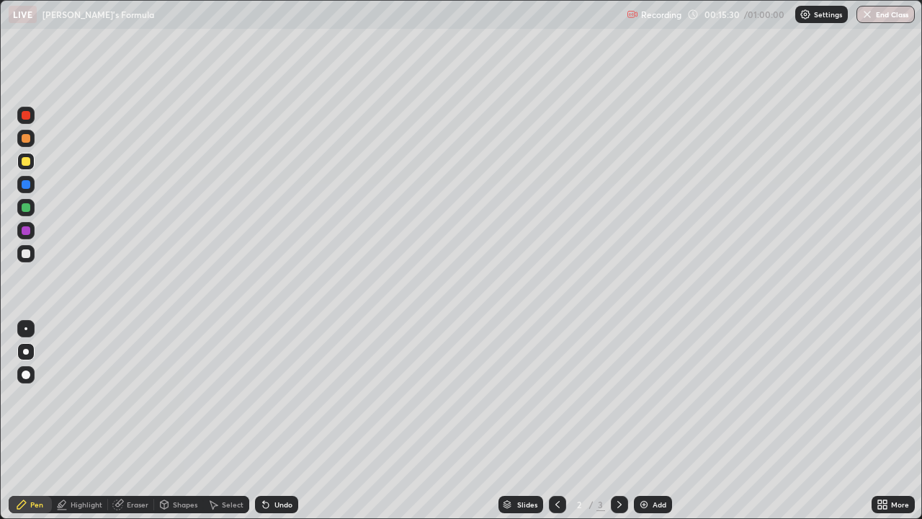
click at [27, 162] on div at bounding box center [26, 161] width 9 height 9
click at [24, 163] on div at bounding box center [26, 161] width 9 height 9
click at [25, 162] on div at bounding box center [26, 161] width 9 height 9
click at [24, 229] on div at bounding box center [26, 230] width 9 height 9
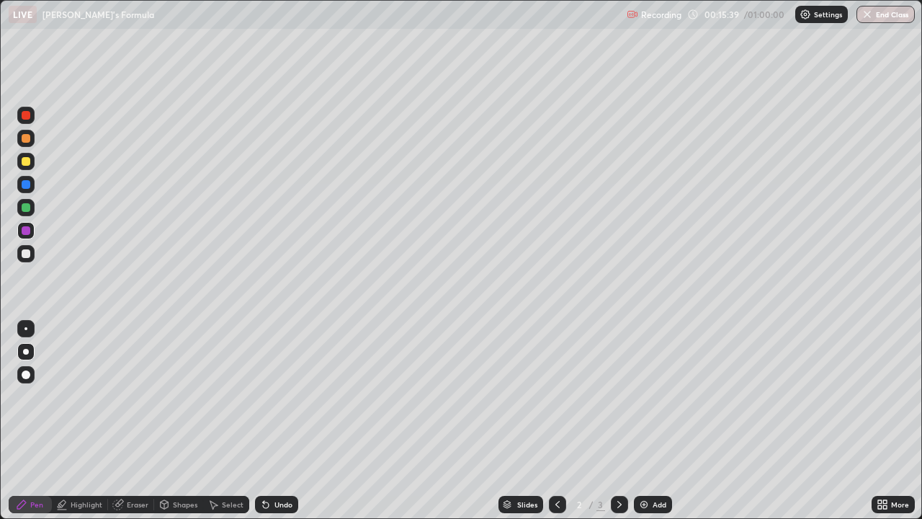
click at [884, 21] on button "End Class" at bounding box center [886, 14] width 58 height 17
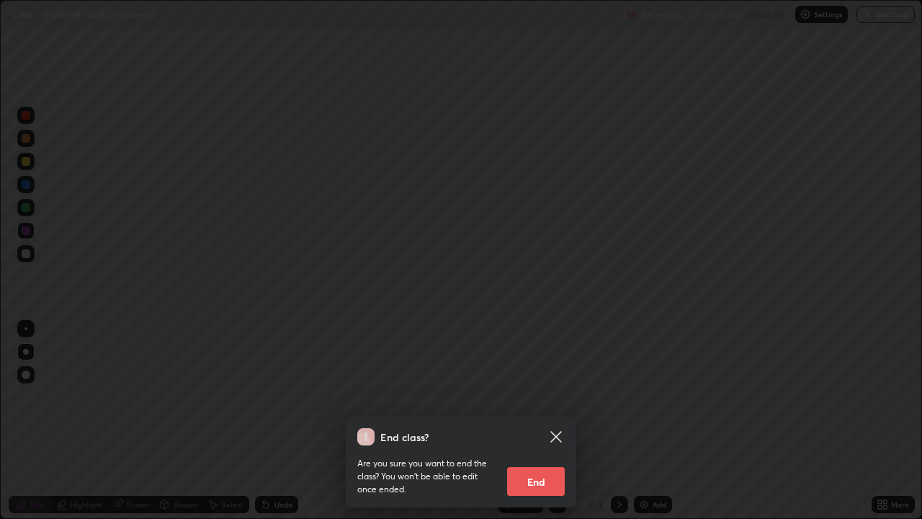
click at [594, 256] on div "End class? Are you sure you want to end the class? You won’t be able to edit on…" at bounding box center [461, 259] width 922 height 519
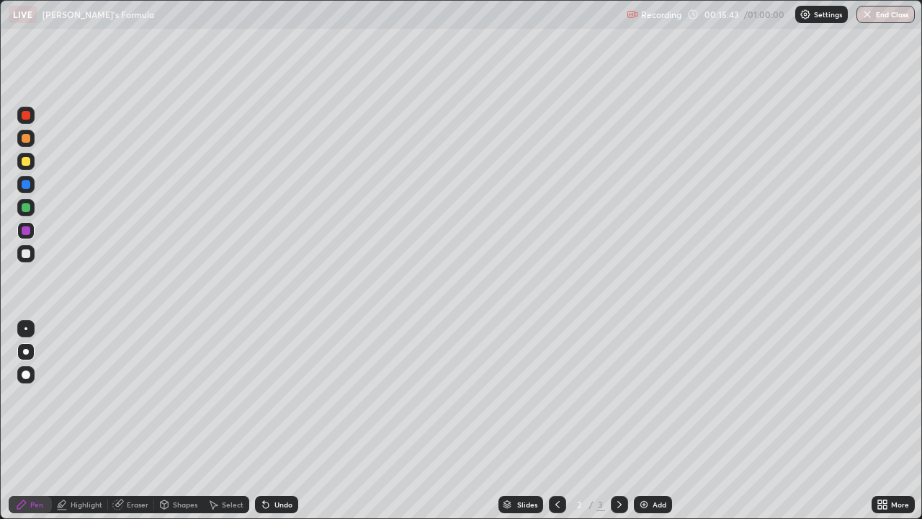
click at [904, 421] on div "More" at bounding box center [893, 504] width 43 height 17
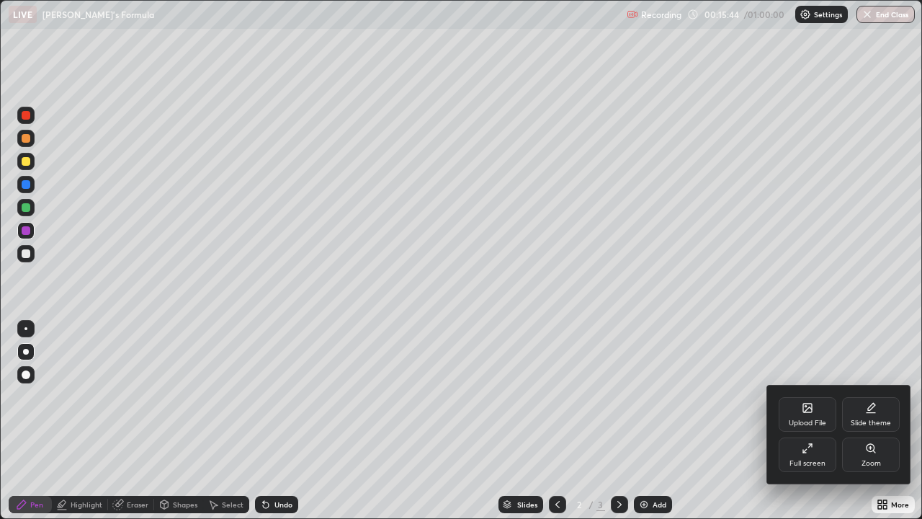
click at [461, 50] on div at bounding box center [461, 259] width 922 height 519
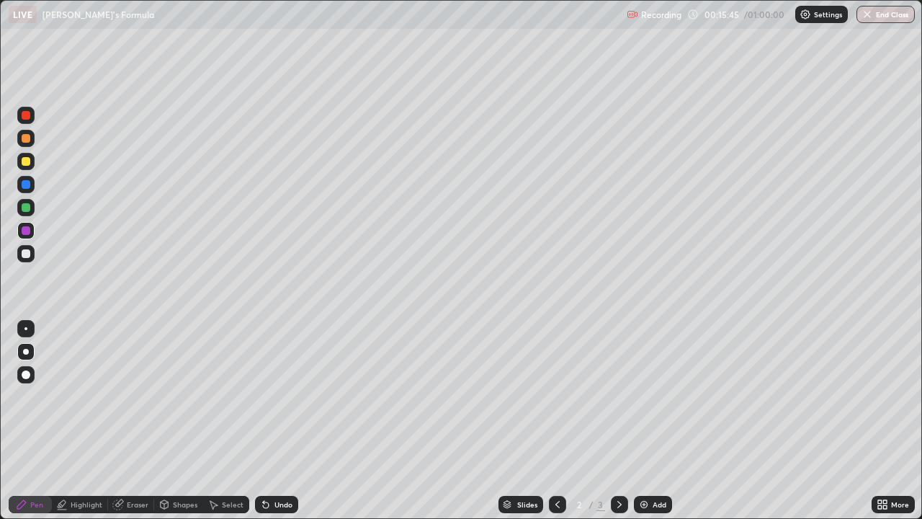
click at [893, 421] on div "More" at bounding box center [900, 504] width 18 height 7
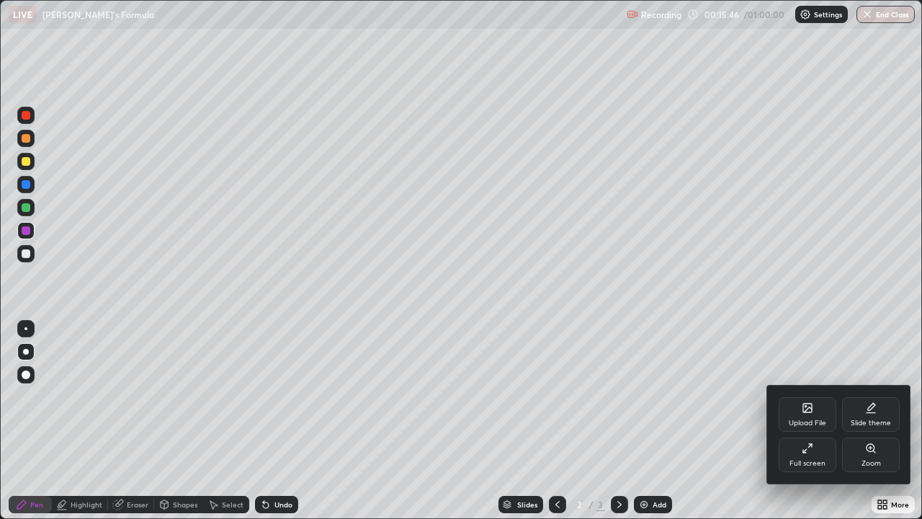
click at [811, 421] on icon at bounding box center [808, 448] width 12 height 12
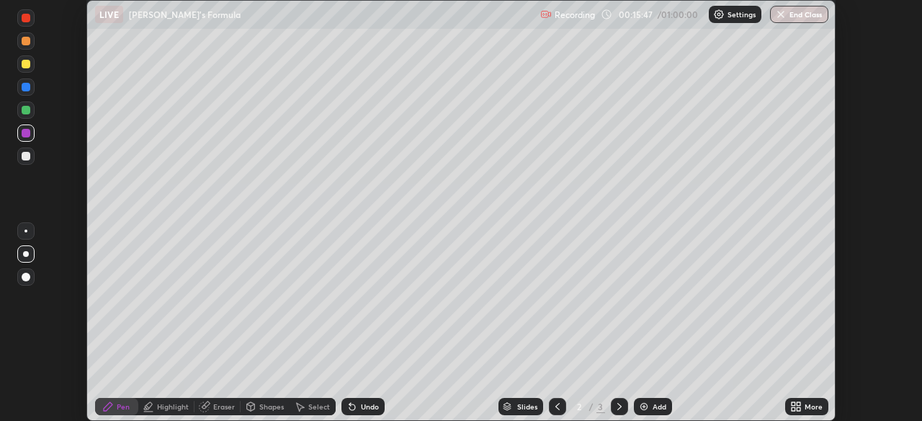
scroll to position [71617, 71116]
click at [365, 399] on div "Undo" at bounding box center [362, 406] width 43 height 17
click at [361, 404] on div "Undo" at bounding box center [370, 406] width 18 height 7
click at [357, 410] on div "Undo" at bounding box center [362, 406] width 43 height 17
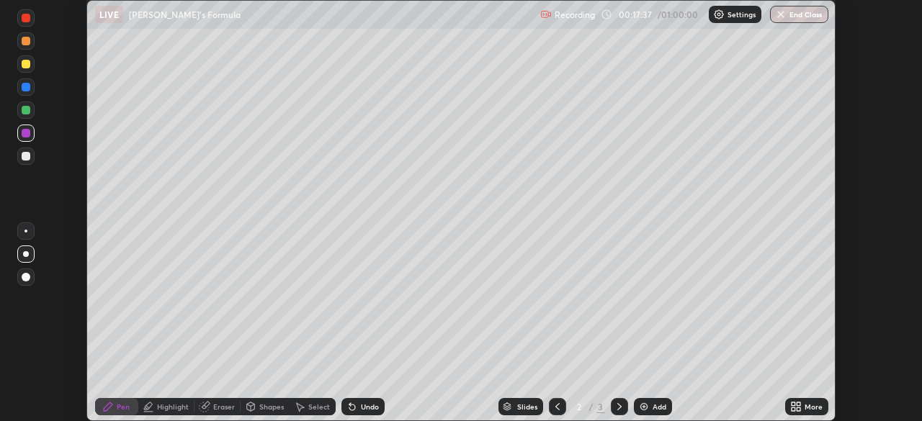
click at [272, 407] on div "Shapes" at bounding box center [271, 406] width 24 height 7
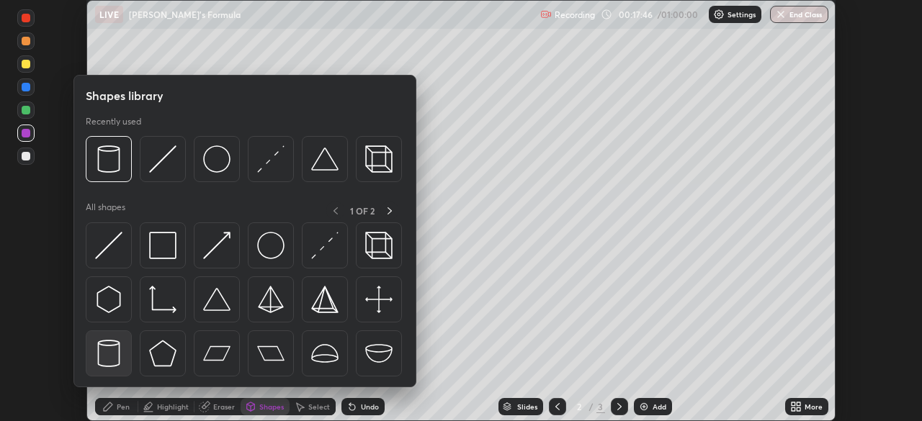
click at [117, 352] on img at bounding box center [108, 353] width 27 height 27
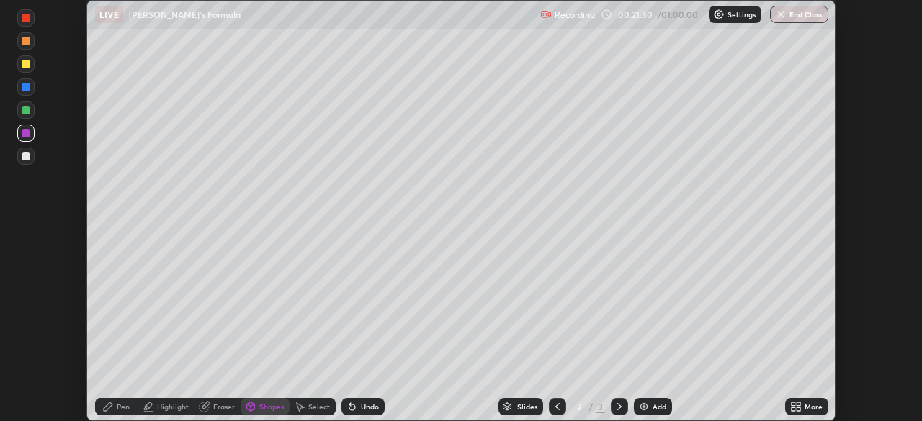
click at [722, 19] on img at bounding box center [719, 15] width 12 height 12
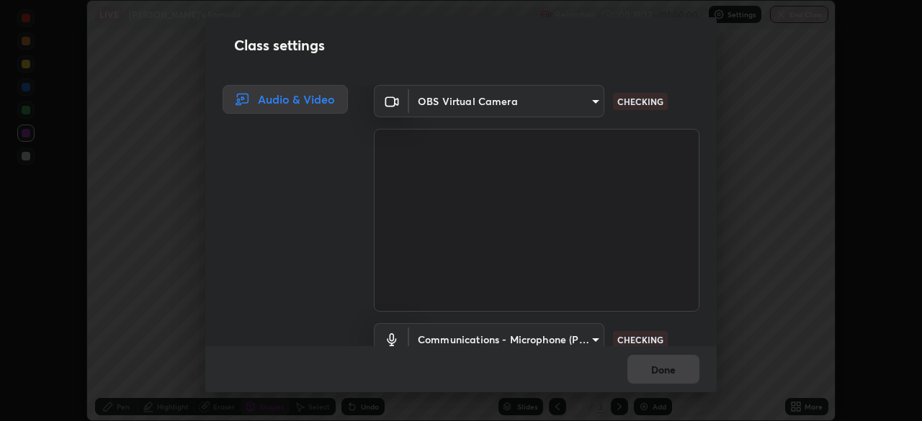
click at [511, 97] on body "Erase all LIVE Heron’s Formula Recording 00:21:32 / 01:00:00 Settings End Class…" at bounding box center [461, 210] width 922 height 421
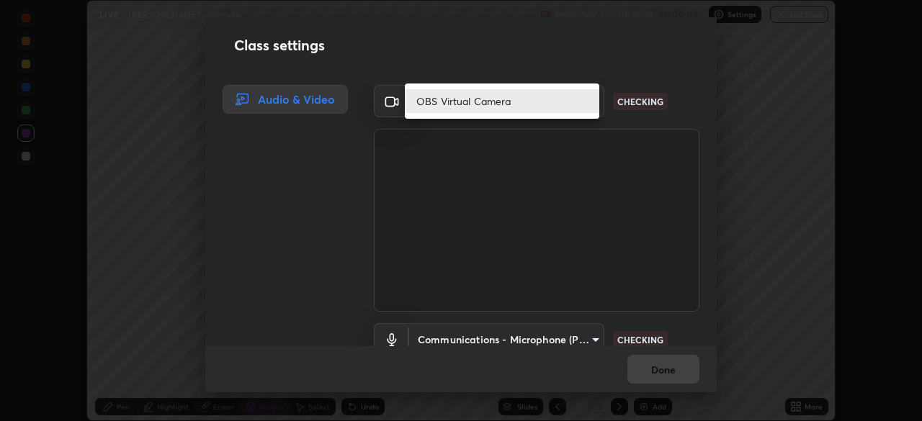
click at [94, 306] on div at bounding box center [461, 210] width 922 height 421
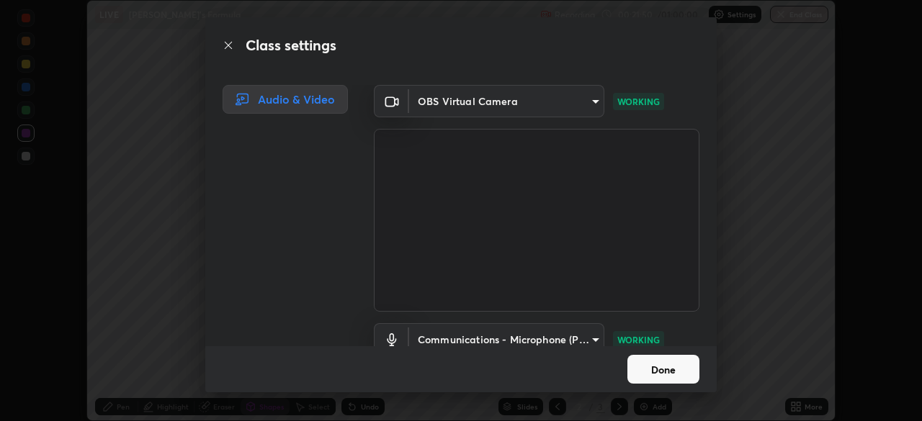
click at [651, 378] on button "Done" at bounding box center [663, 369] width 72 height 29
